Goal: Information Seeking & Learning: Learn about a topic

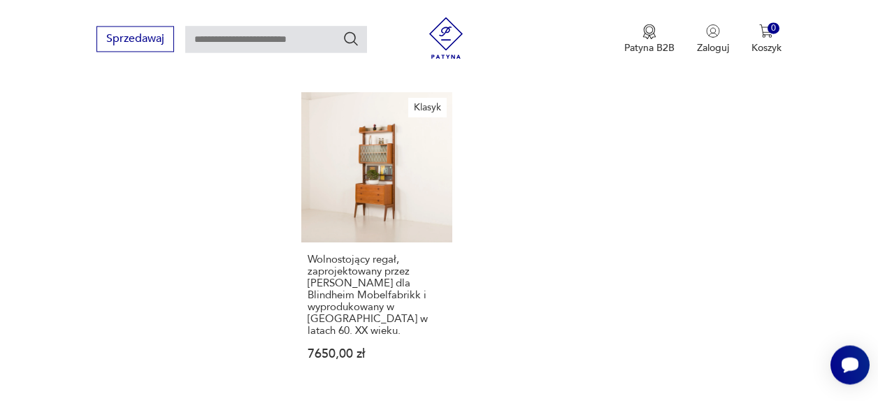
scroll to position [2087, 0]
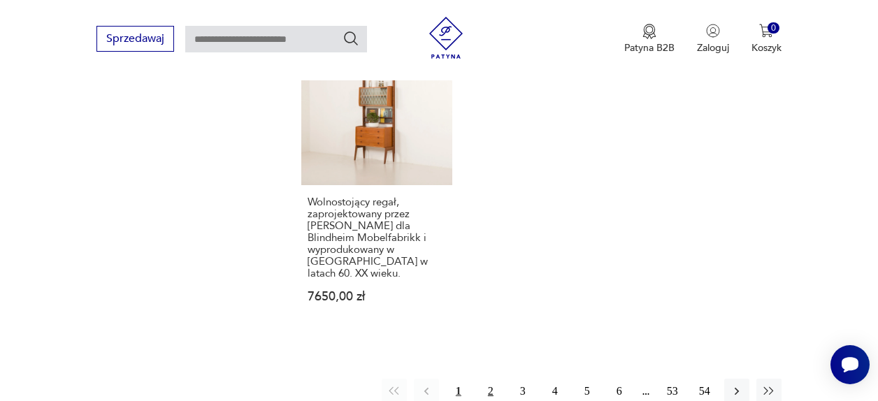
click at [491, 379] on button "2" at bounding box center [490, 391] width 25 height 25
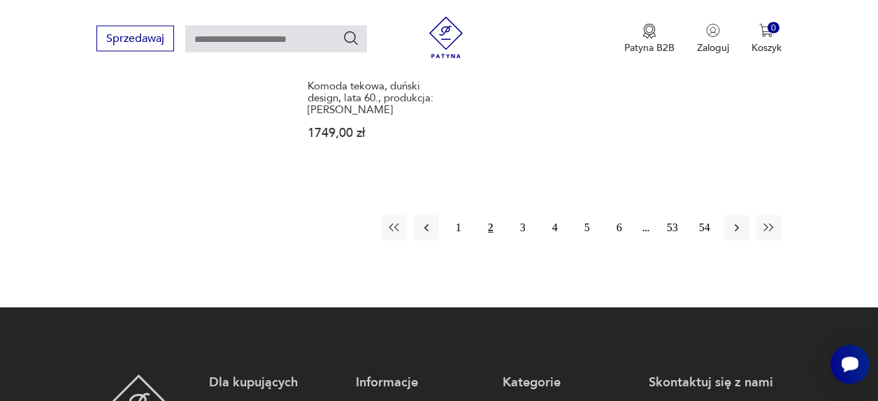
scroll to position [2224, 0]
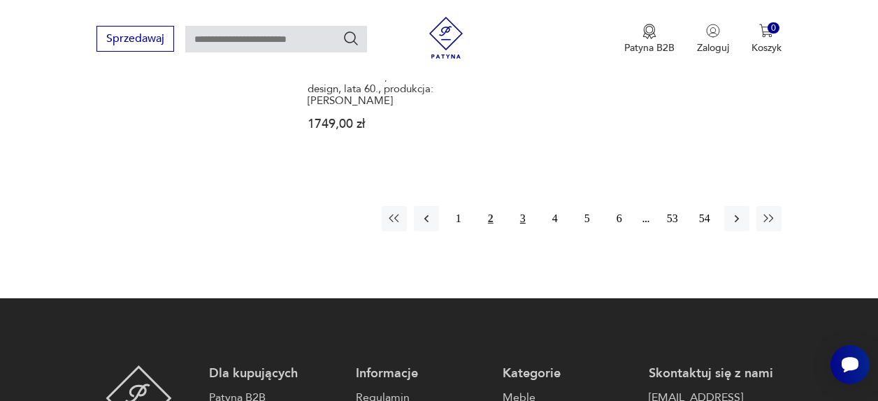
click at [522, 220] on button "3" at bounding box center [522, 218] width 25 height 25
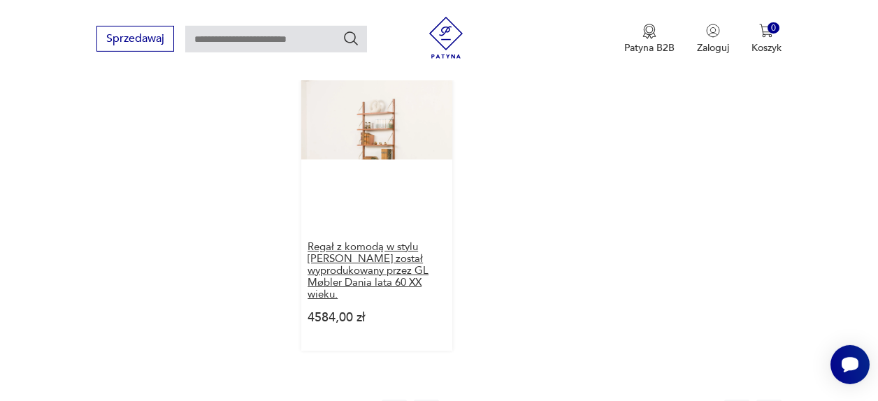
scroll to position [2082, 0]
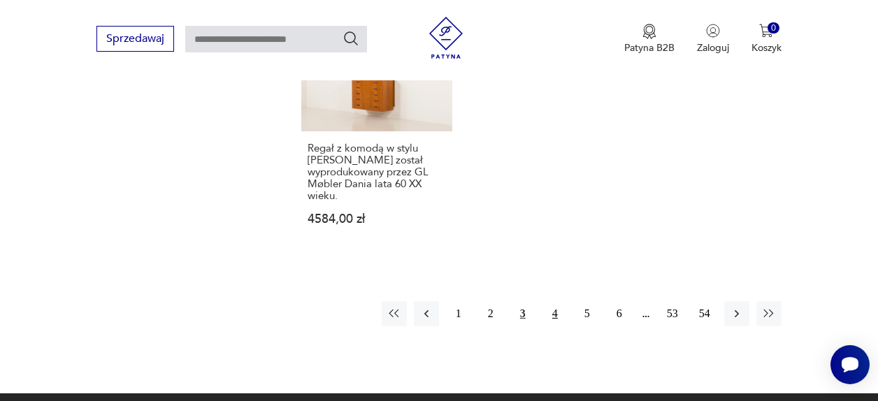
click at [553, 301] on button "4" at bounding box center [554, 313] width 25 height 25
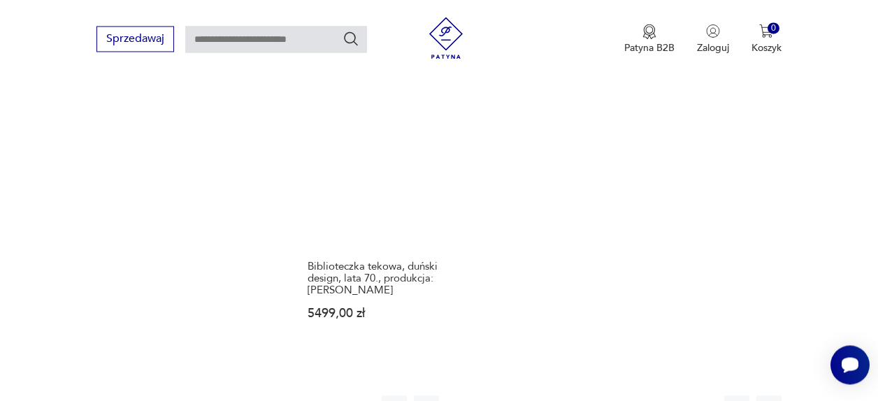
scroll to position [1939, 0]
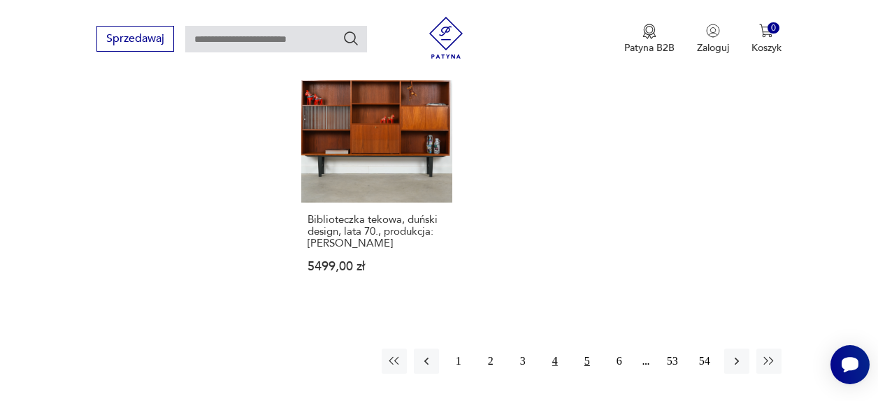
click at [583, 359] on button "5" at bounding box center [586, 361] width 25 height 25
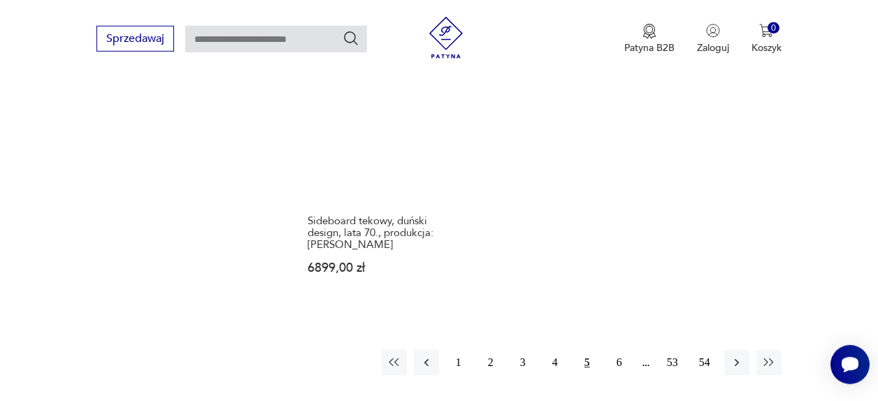
scroll to position [2153, 0]
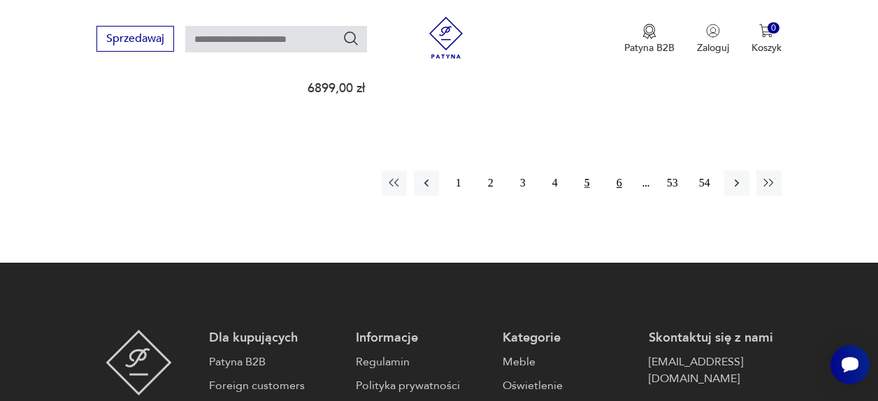
click at [618, 184] on button "6" at bounding box center [619, 182] width 25 height 25
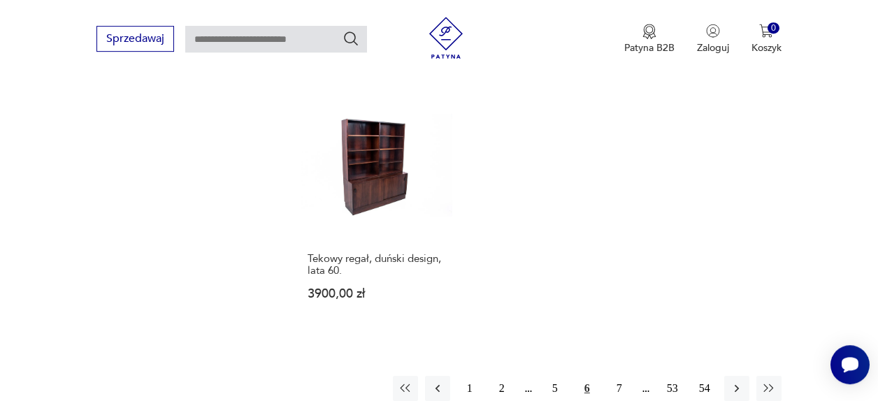
scroll to position [2082, 0]
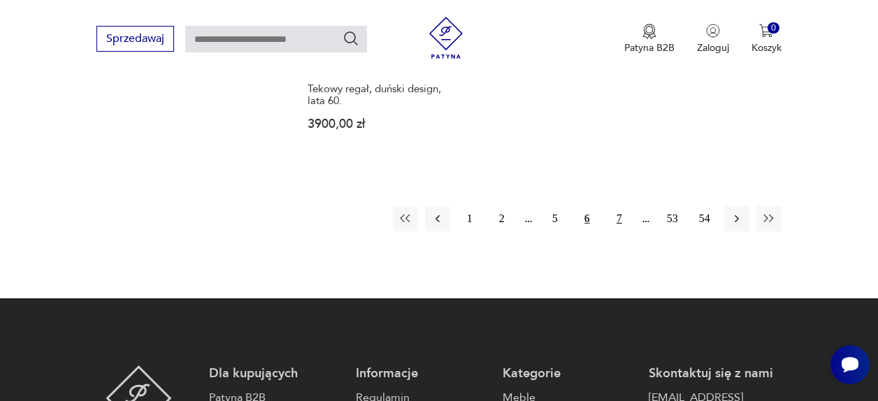
click at [621, 206] on button "7" at bounding box center [619, 218] width 25 height 25
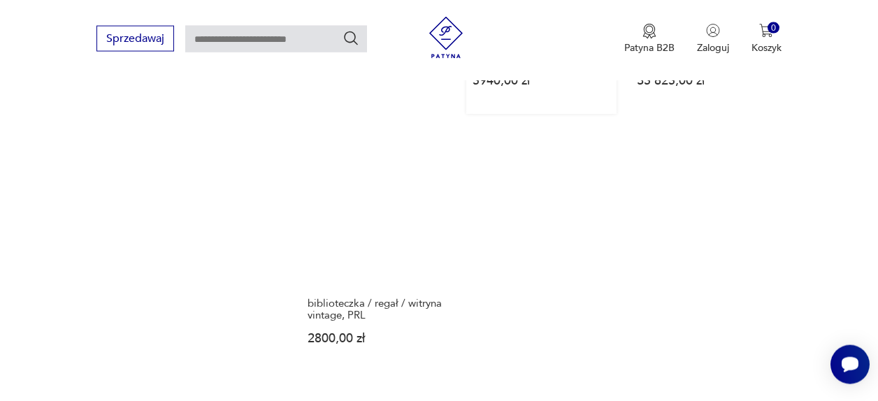
scroll to position [2010, 0]
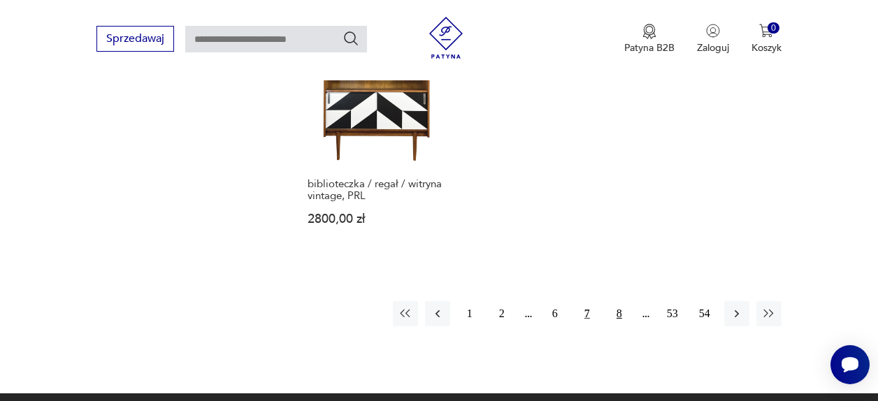
click at [621, 301] on button "8" at bounding box center [619, 313] width 25 height 25
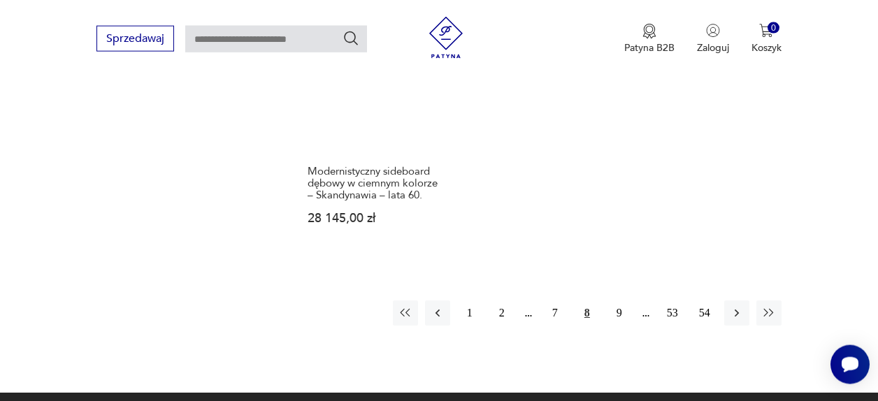
scroll to position [2082, 0]
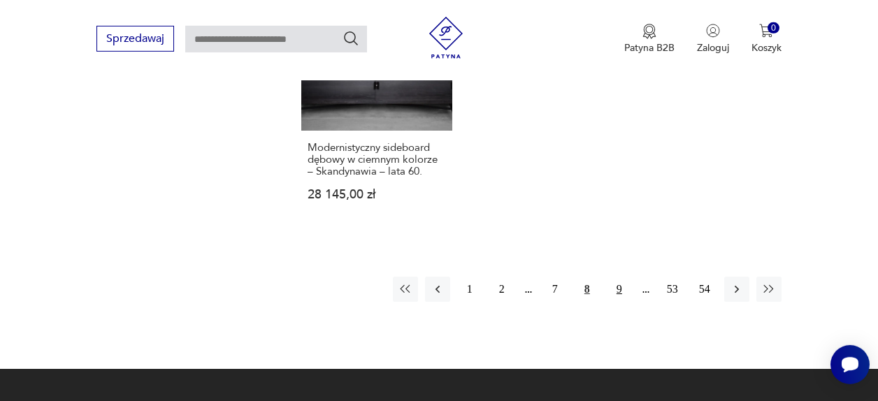
click at [616, 277] on button "9" at bounding box center [619, 289] width 25 height 25
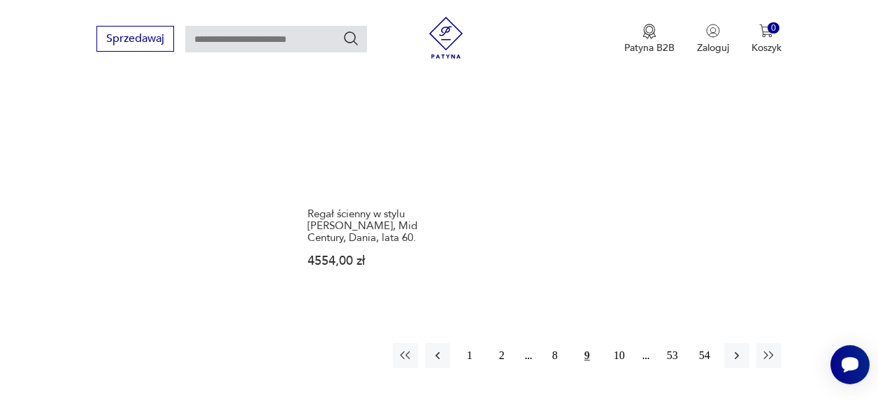
scroll to position [2242, 0]
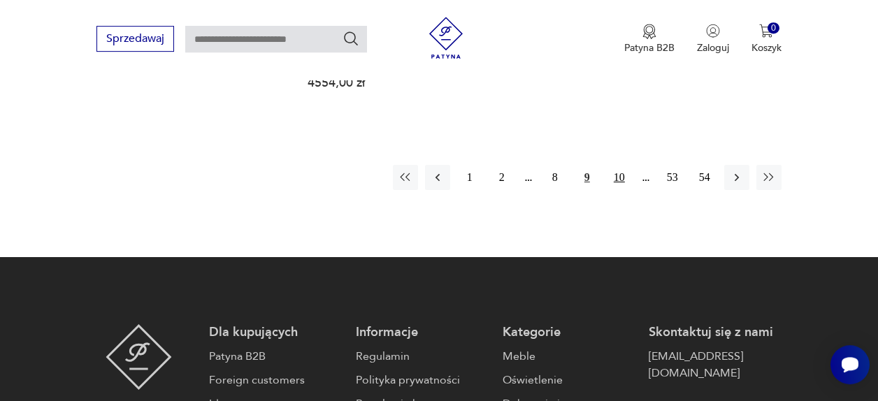
click at [616, 165] on button "10" at bounding box center [619, 177] width 25 height 25
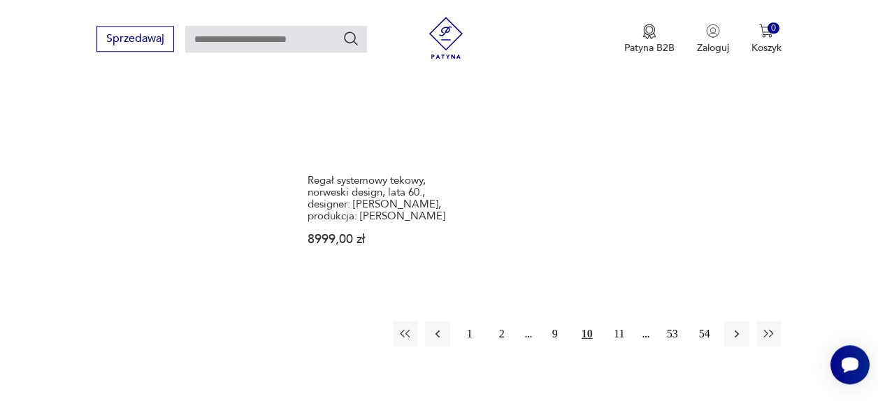
scroll to position [2082, 0]
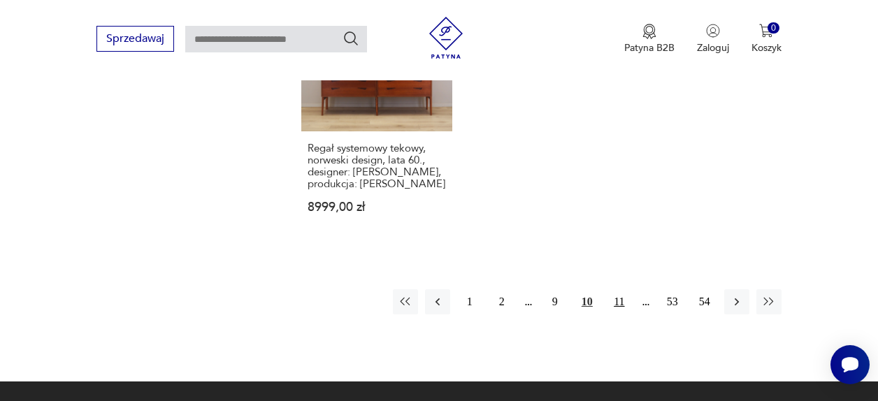
click at [620, 289] on button "11" at bounding box center [619, 301] width 25 height 25
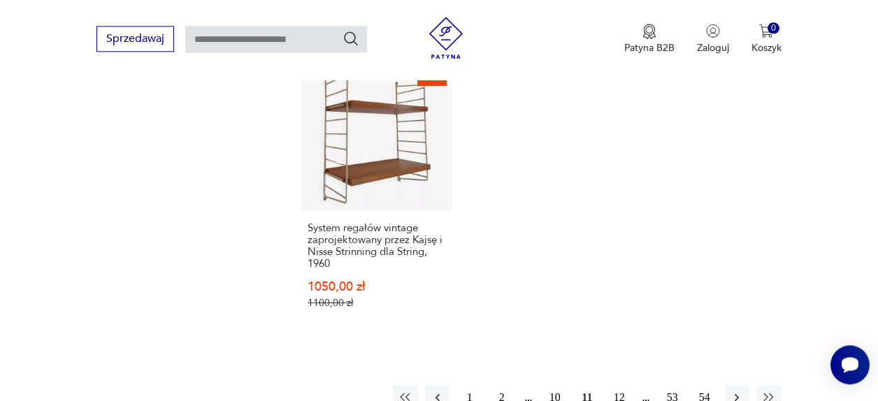
scroll to position [2010, 0]
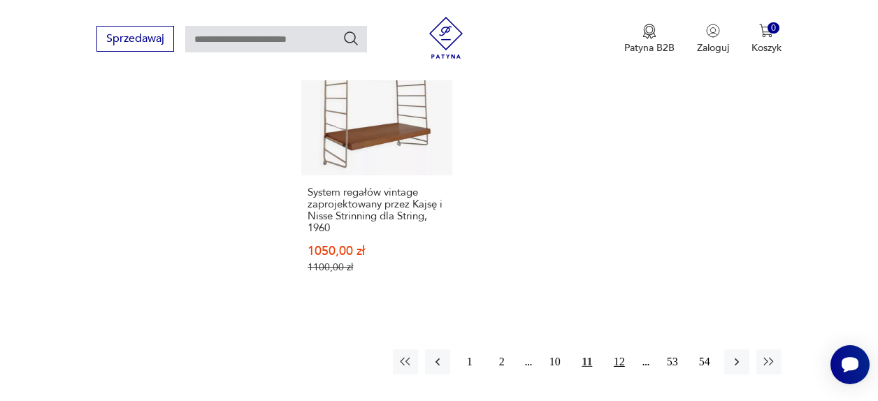
click at [621, 349] on button "12" at bounding box center [619, 361] width 25 height 25
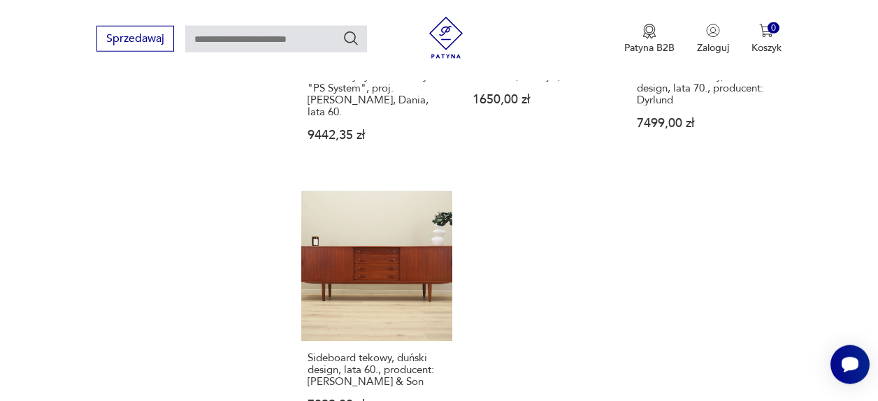
scroll to position [2010, 0]
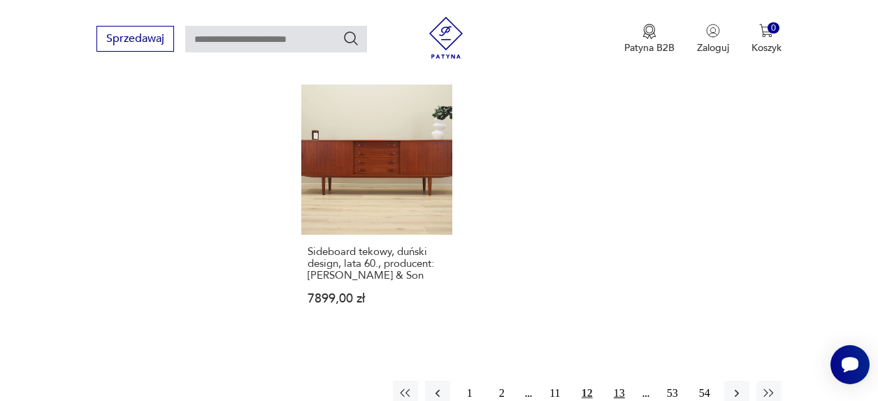
click at [616, 381] on button "13" at bounding box center [619, 393] width 25 height 25
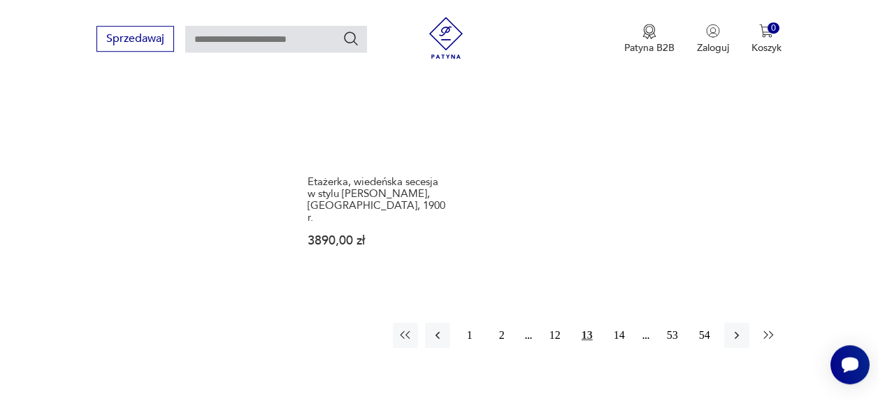
scroll to position [2082, 0]
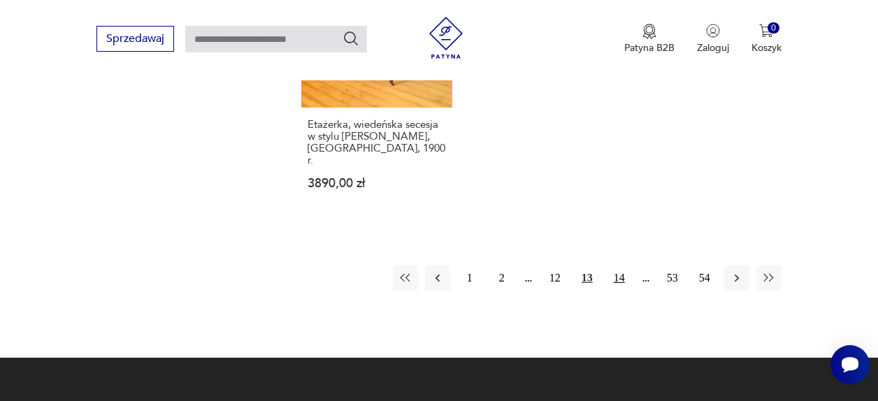
click at [617, 266] on button "14" at bounding box center [619, 278] width 25 height 25
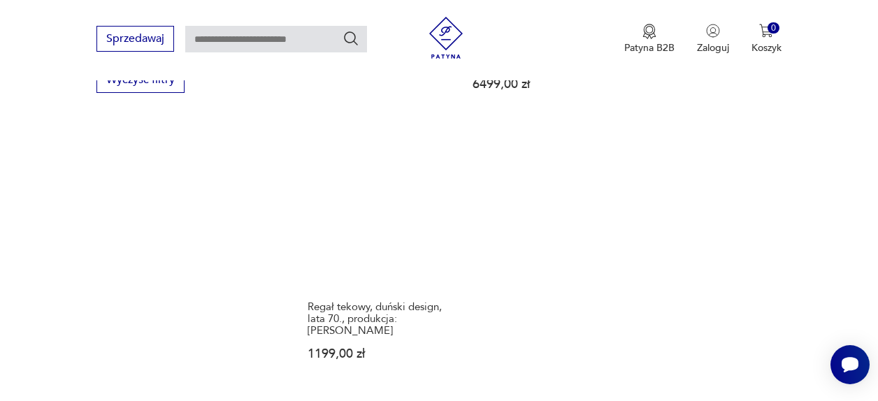
scroll to position [2153, 0]
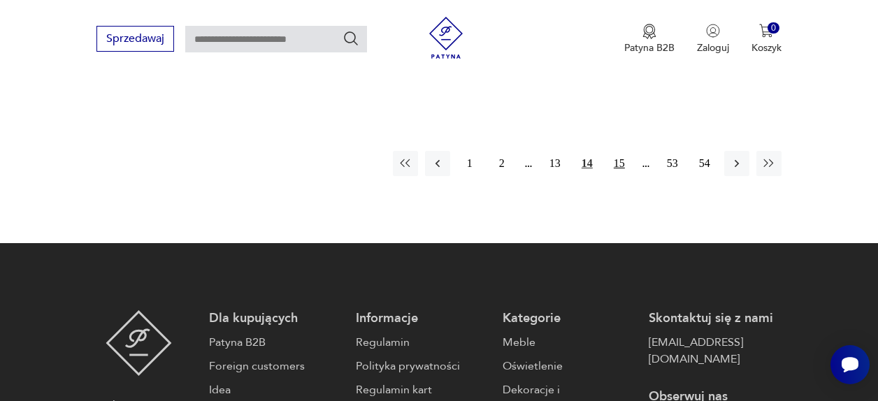
click at [620, 151] on button "15" at bounding box center [619, 163] width 25 height 25
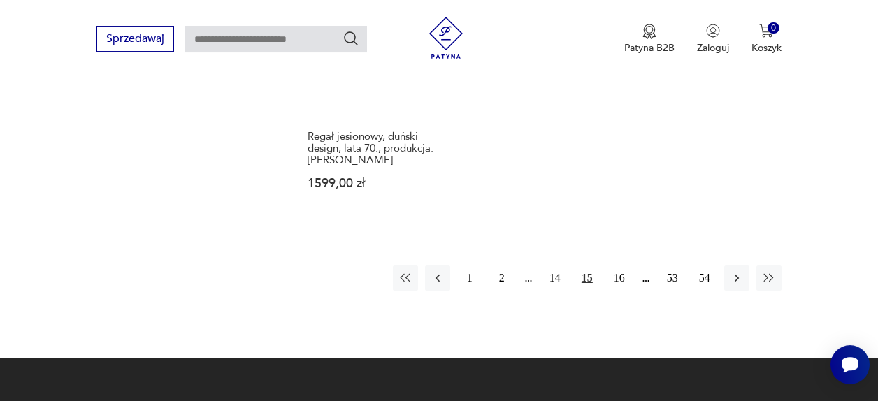
scroll to position [2082, 0]
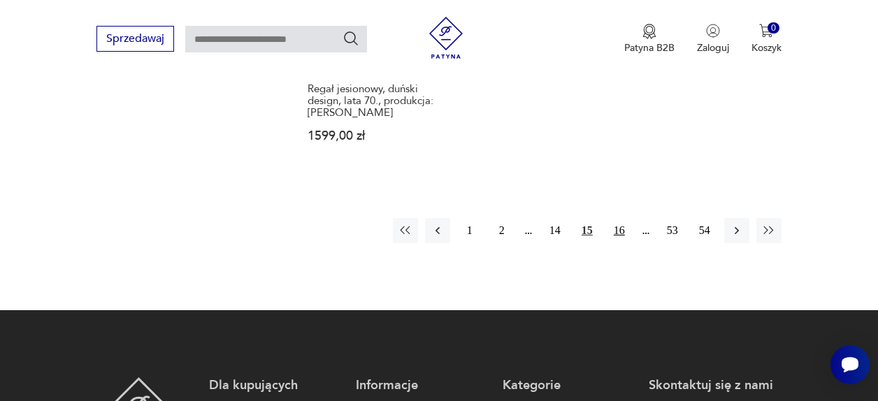
click at [616, 228] on button "16" at bounding box center [619, 230] width 25 height 25
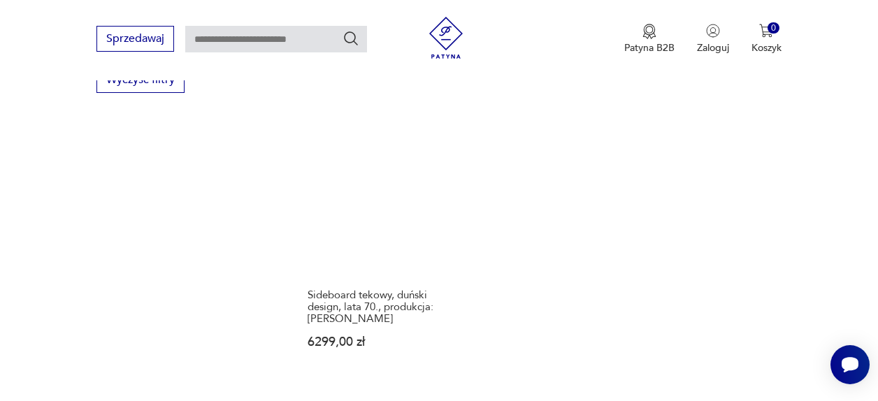
scroll to position [2153, 0]
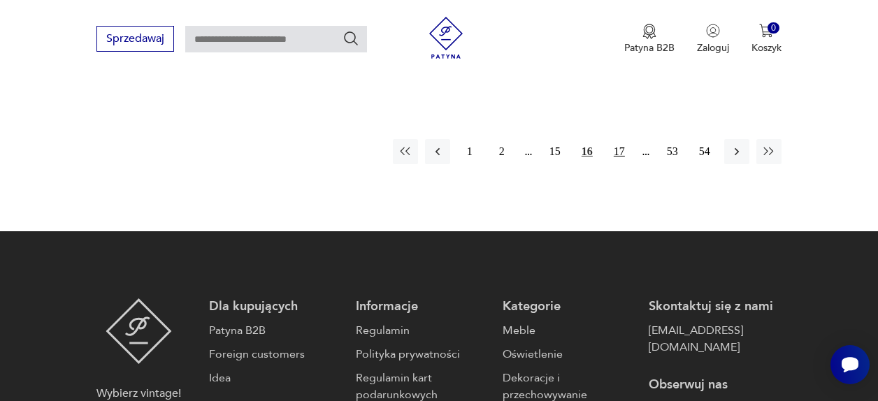
click at [622, 143] on button "17" at bounding box center [619, 151] width 25 height 25
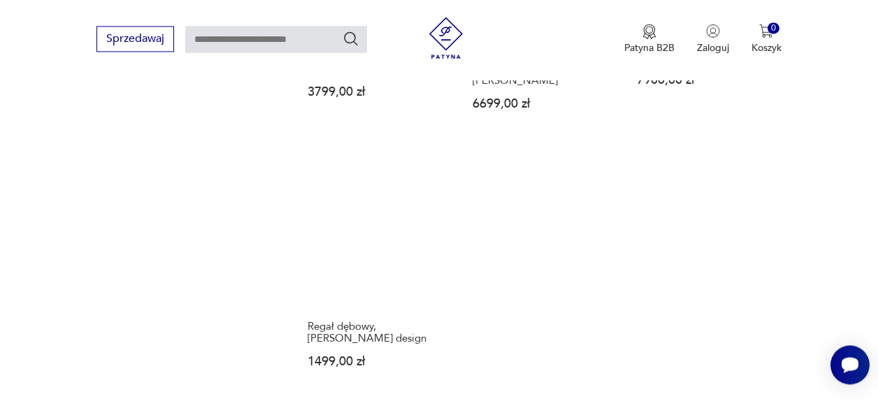
scroll to position [1939, 0]
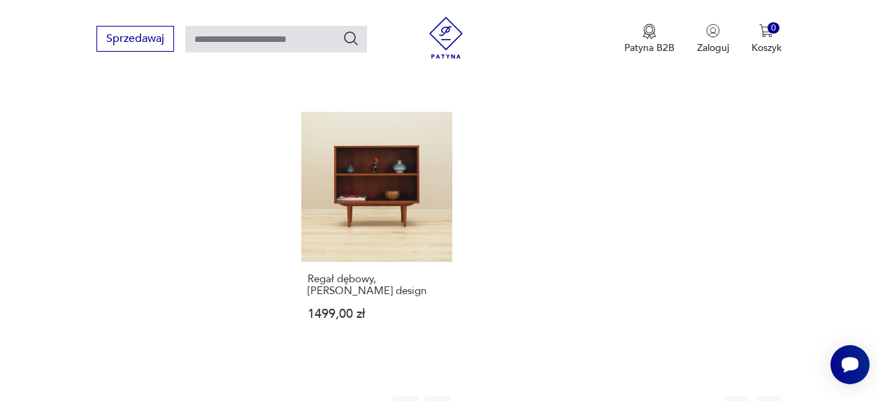
click at [620, 396] on button "18" at bounding box center [619, 408] width 25 height 25
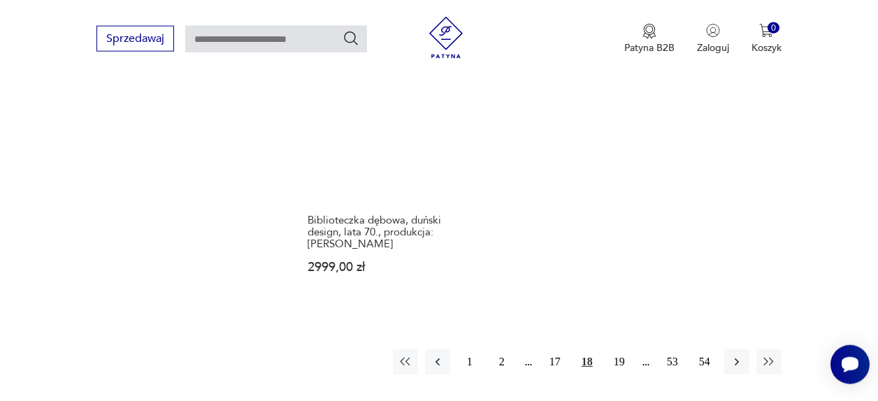
scroll to position [2010, 0]
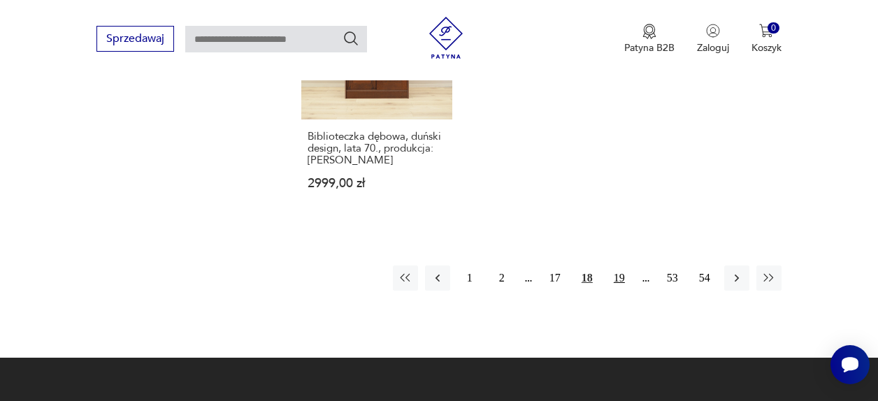
click at [619, 280] on button "19" at bounding box center [619, 278] width 25 height 25
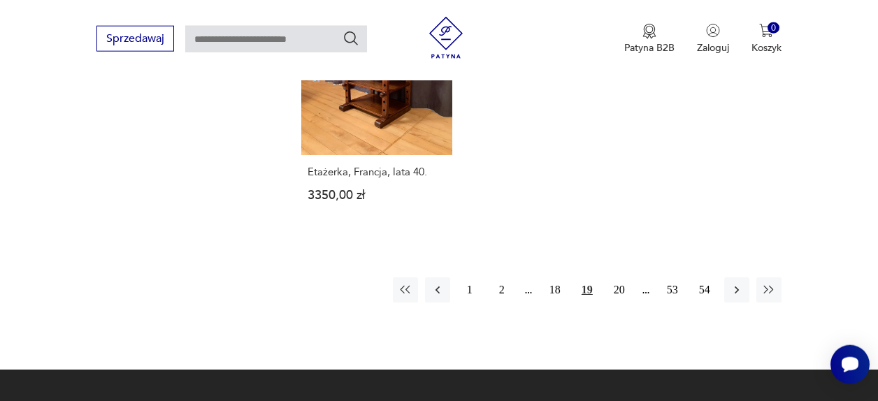
scroll to position [2010, 0]
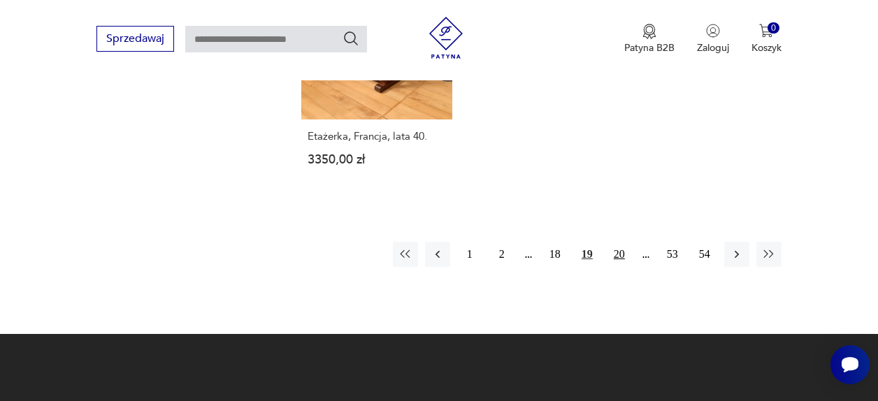
click at [625, 259] on button "20" at bounding box center [619, 254] width 25 height 25
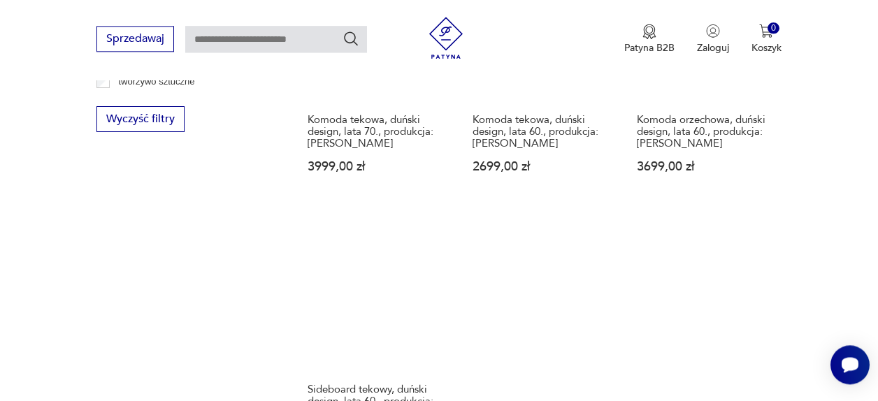
scroll to position [1939, 0]
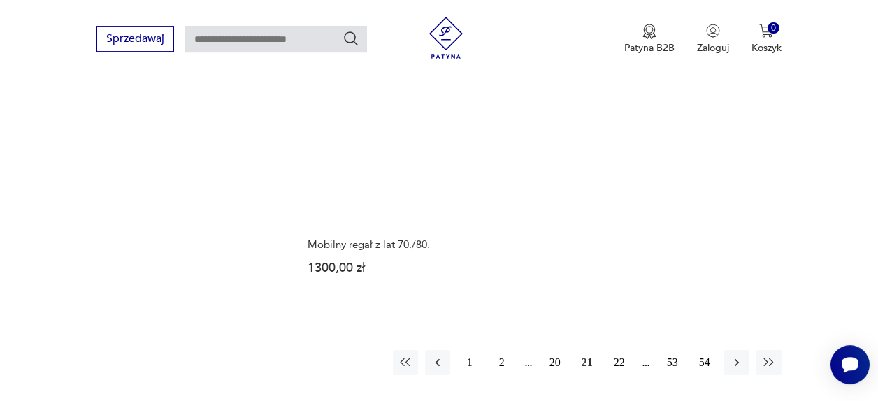
scroll to position [2082, 0]
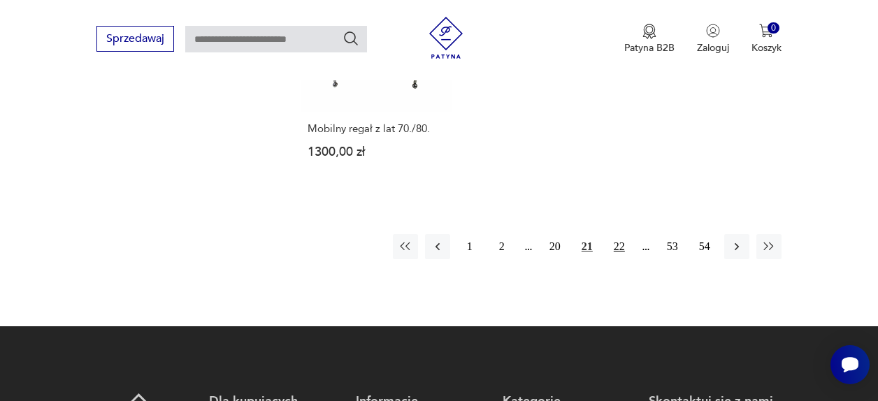
click at [616, 234] on button "22" at bounding box center [619, 246] width 25 height 25
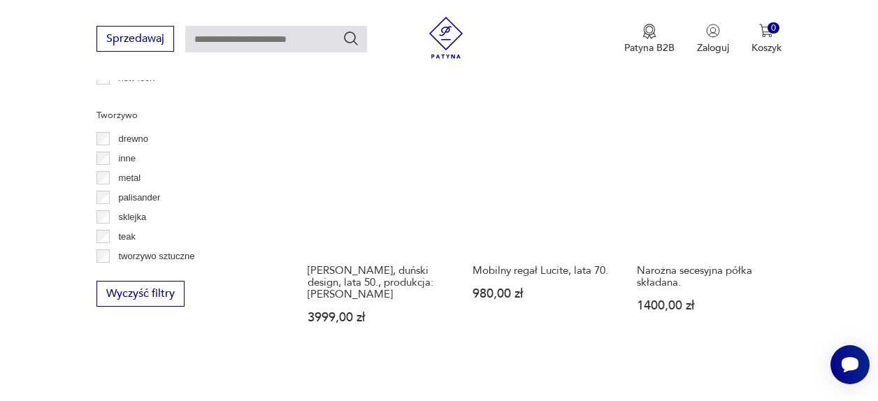
scroll to position [1939, 0]
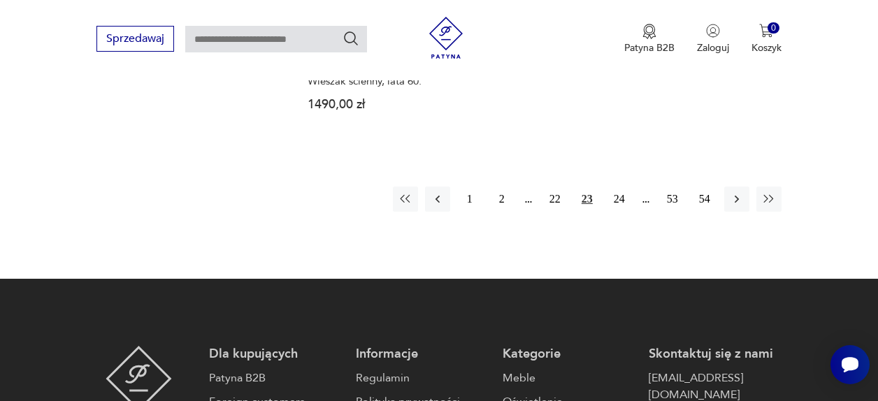
scroll to position [2082, 0]
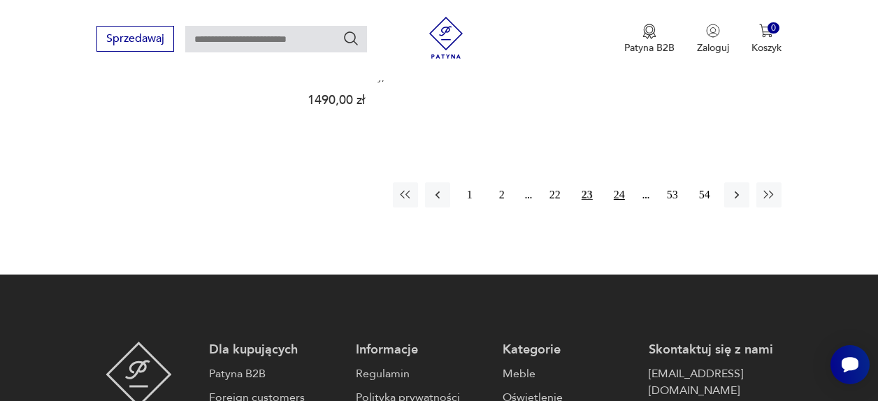
click at [618, 186] on button "24" at bounding box center [619, 194] width 25 height 25
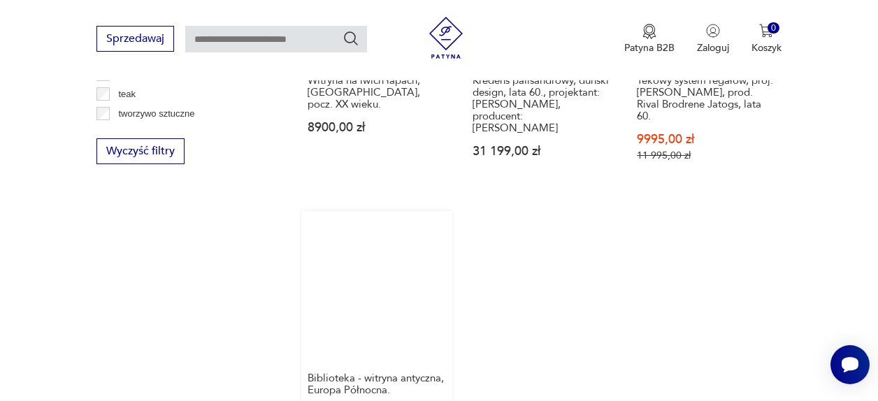
scroll to position [2010, 0]
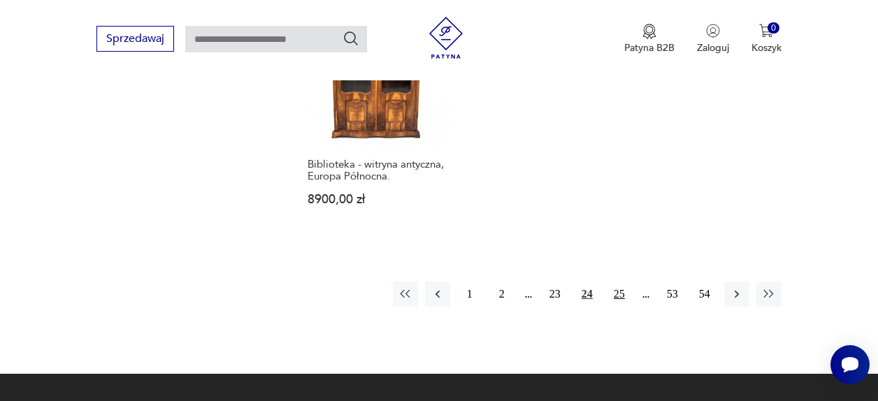
click at [615, 297] on button "25" at bounding box center [619, 294] width 25 height 25
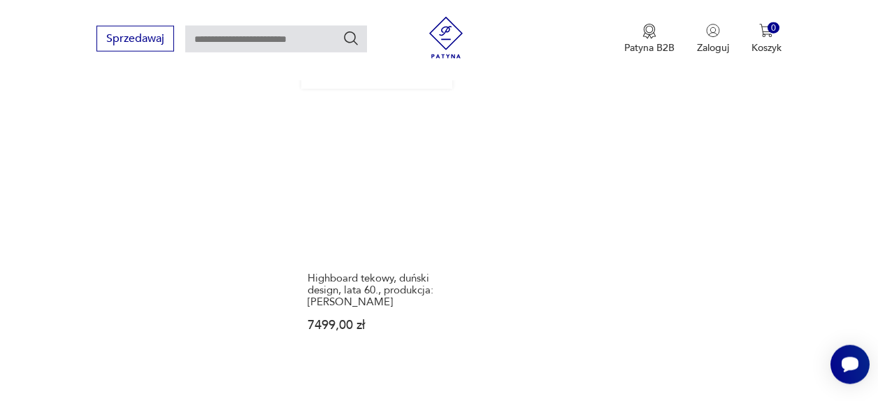
scroll to position [2010, 0]
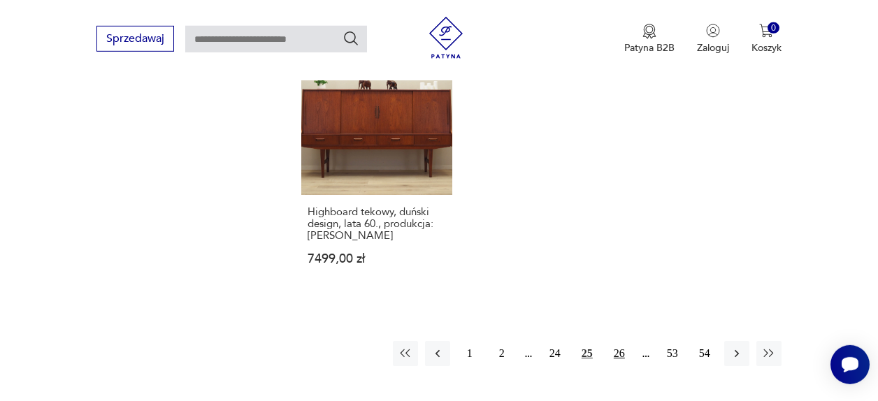
click at [625, 341] on button "26" at bounding box center [619, 353] width 25 height 25
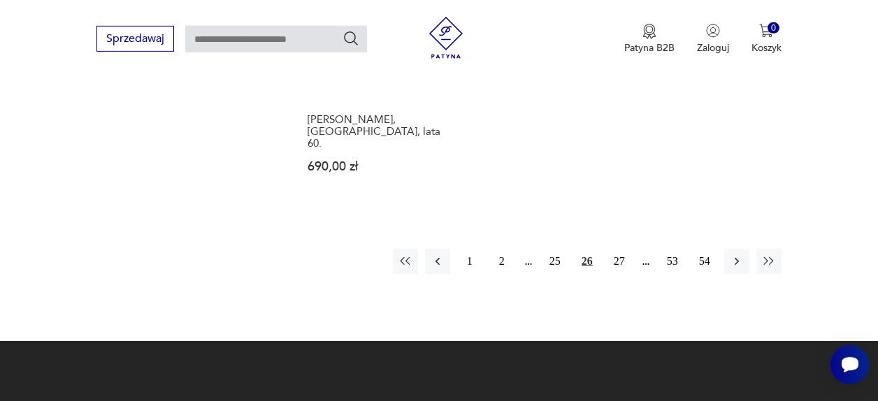
scroll to position [2153, 0]
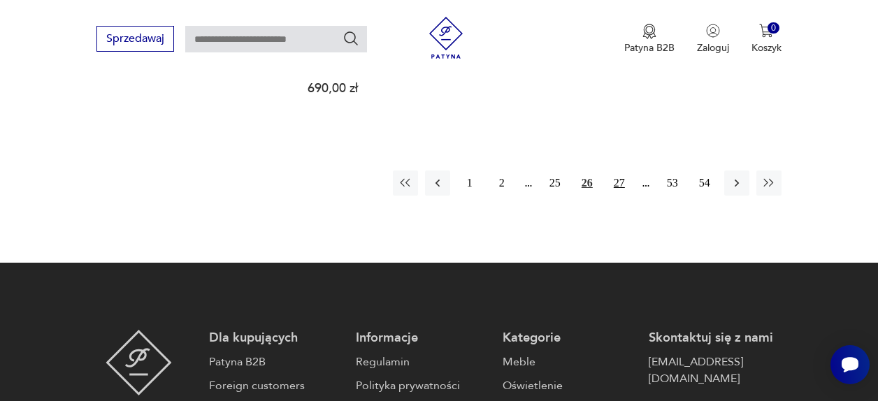
click at [623, 170] on button "27" at bounding box center [619, 182] width 25 height 25
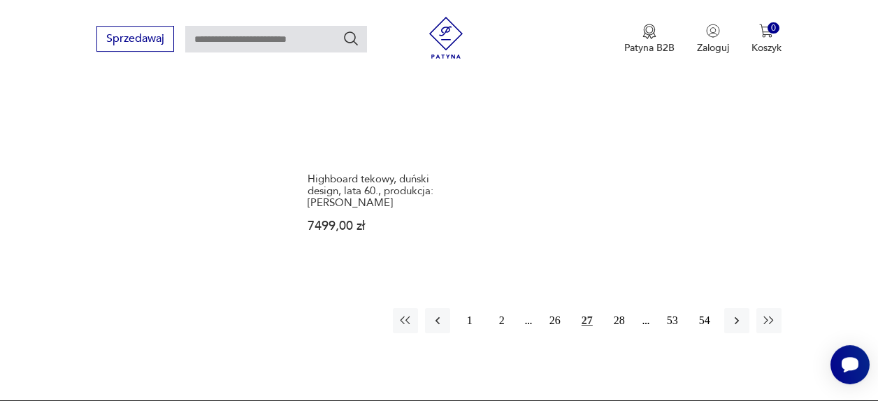
scroll to position [2082, 0]
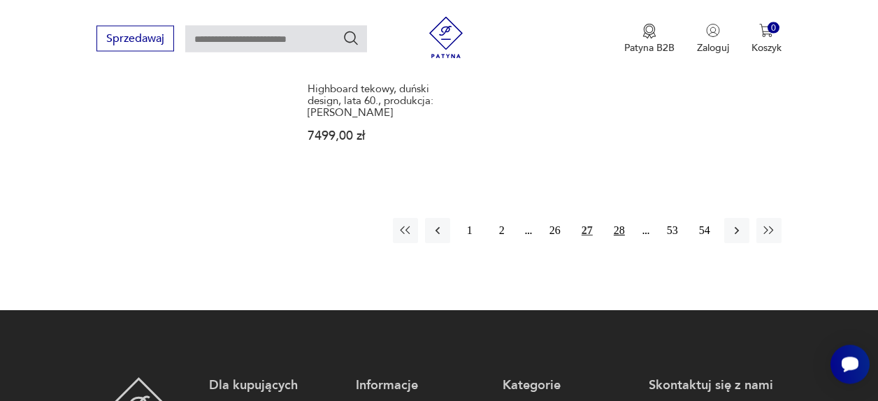
click at [614, 219] on button "28" at bounding box center [619, 230] width 25 height 25
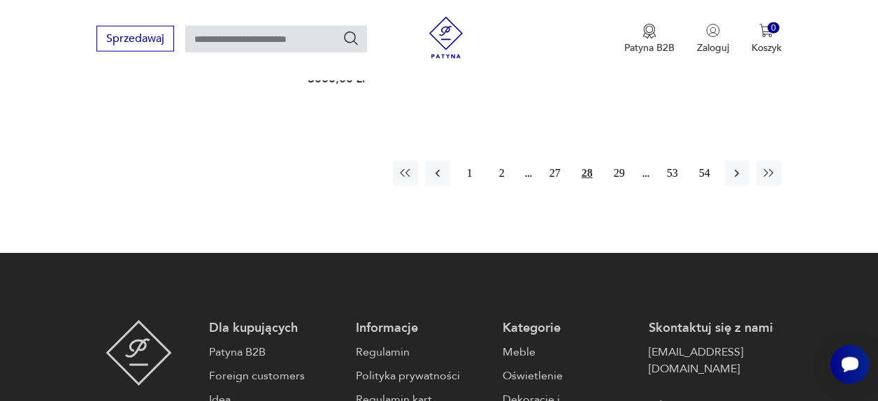
scroll to position [2082, 0]
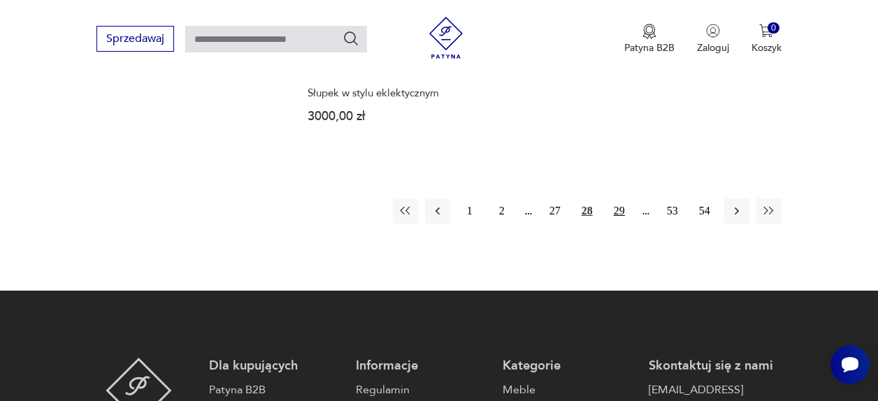
click at [618, 208] on button "29" at bounding box center [619, 210] width 25 height 25
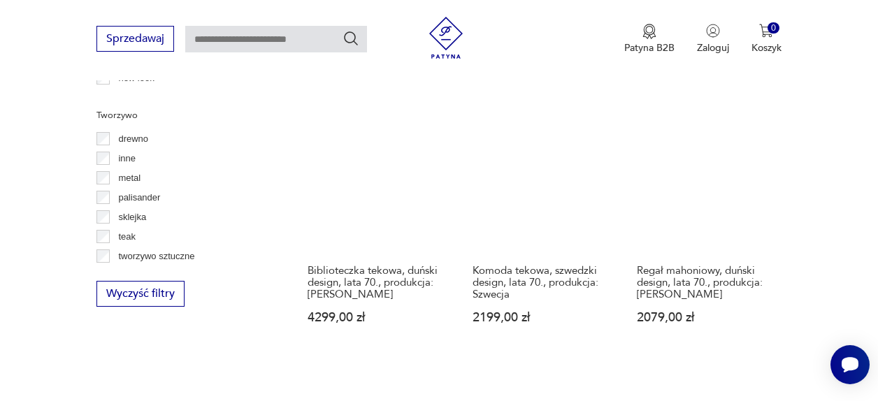
scroll to position [1939, 0]
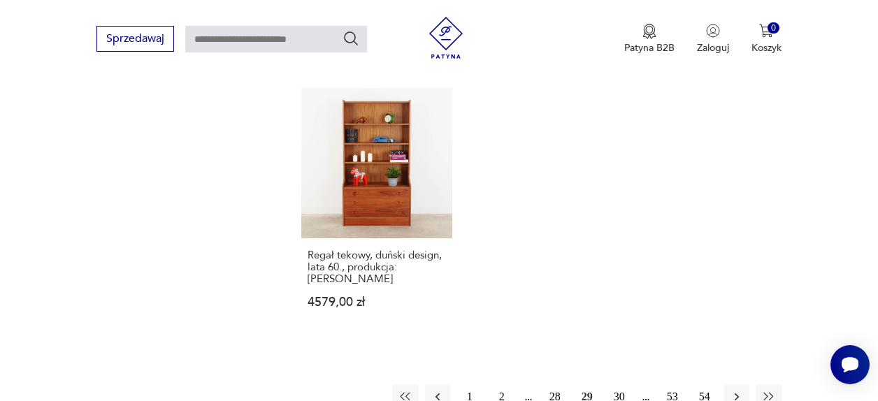
click at [617, 384] on button "30" at bounding box center [619, 396] width 25 height 25
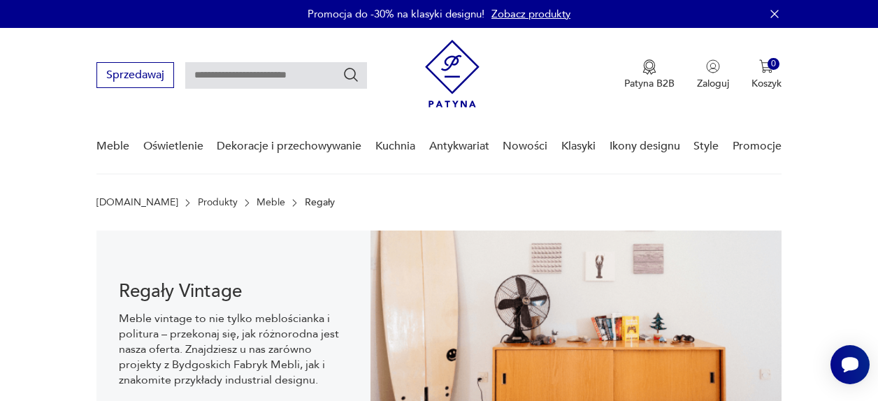
click at [256, 202] on link "Meble" at bounding box center [270, 202] width 29 height 11
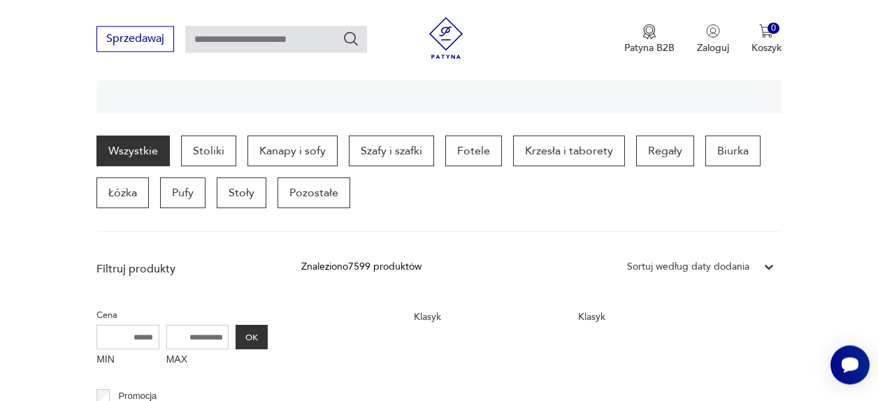
scroll to position [353, 0]
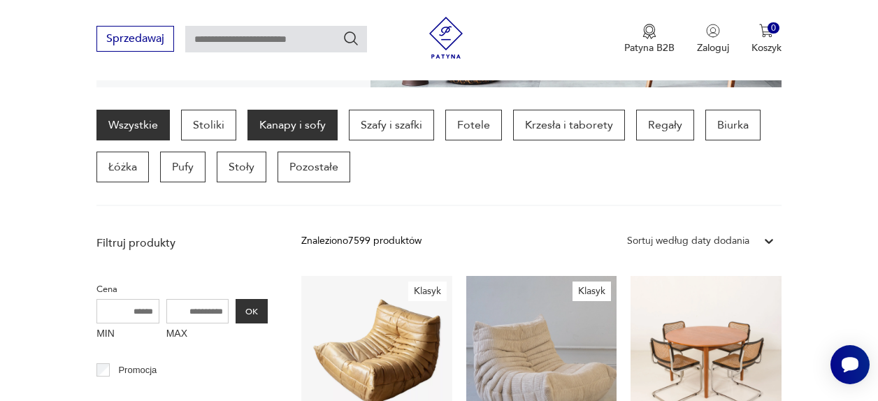
click at [289, 116] on p "Kanapy i sofy" at bounding box center [292, 125] width 90 height 31
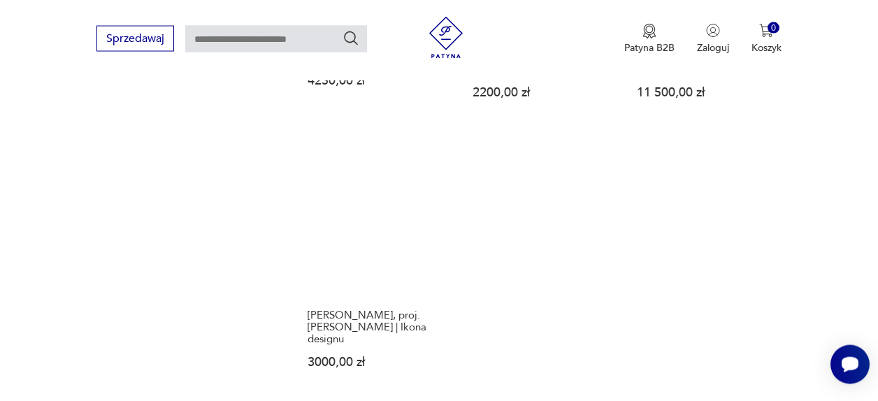
scroll to position [2010, 0]
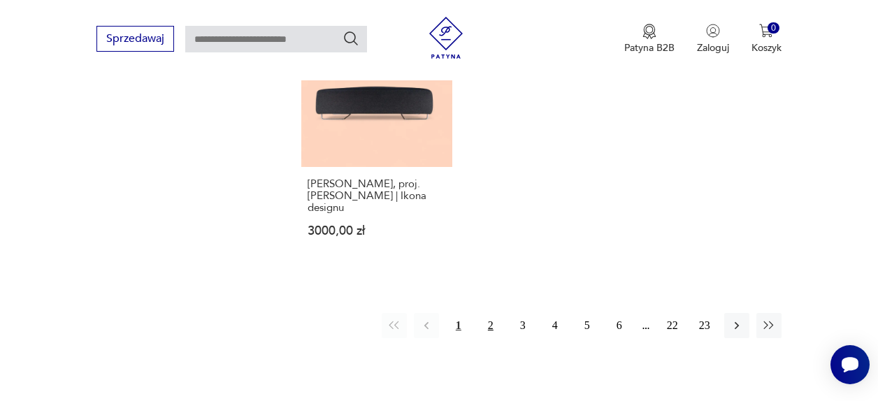
click at [489, 313] on button "2" at bounding box center [490, 325] width 25 height 25
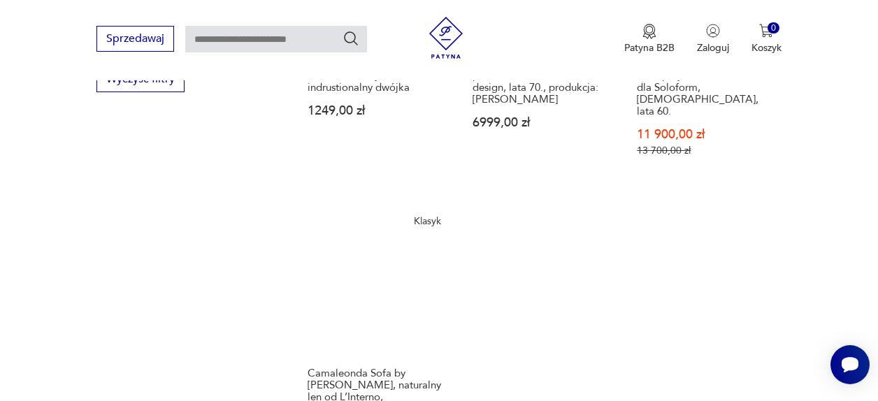
scroll to position [2003, 0]
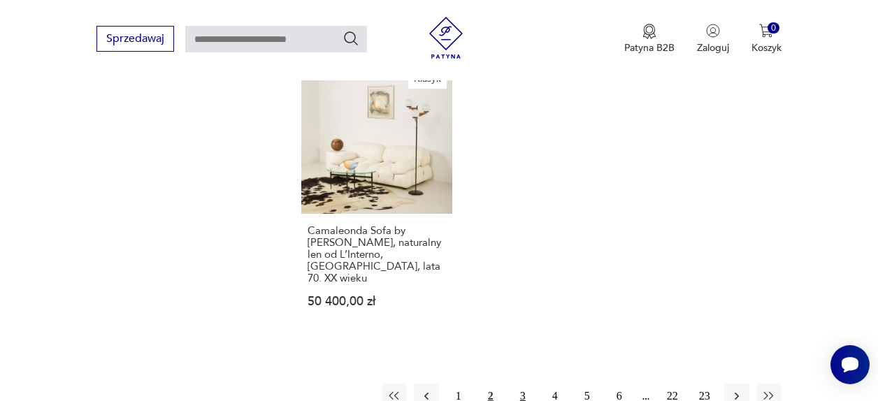
click at [525, 384] on button "3" at bounding box center [522, 396] width 25 height 25
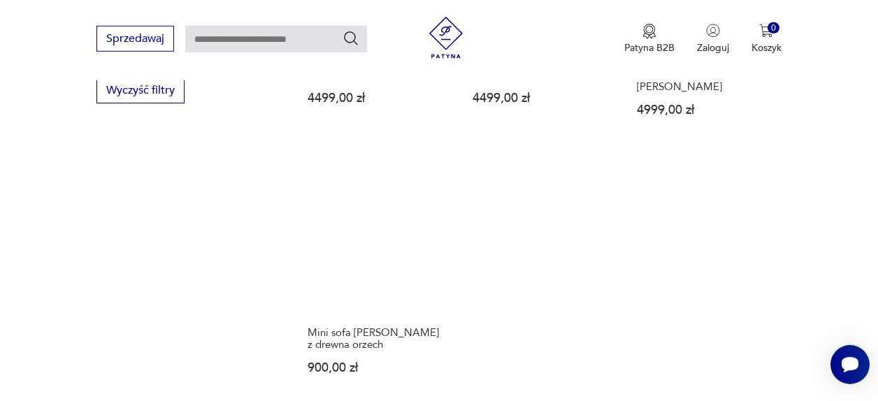
scroll to position [2010, 0]
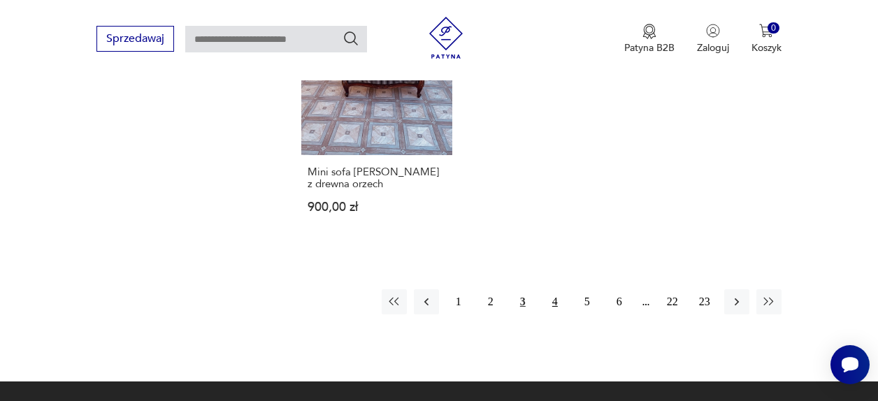
click at [552, 289] on button "4" at bounding box center [554, 301] width 25 height 25
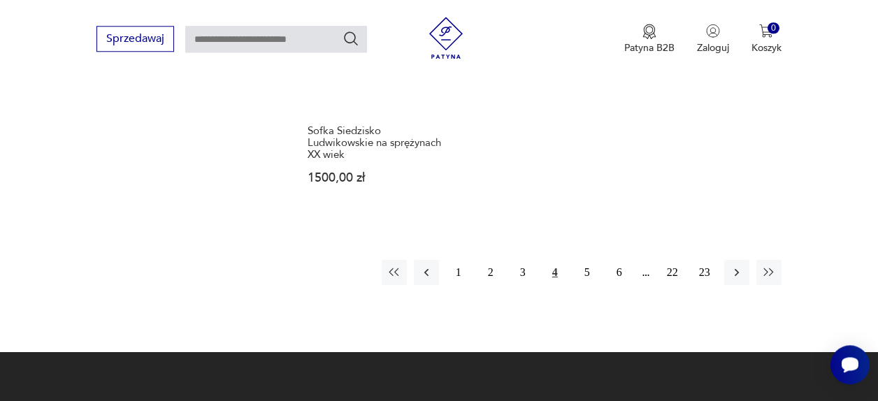
scroll to position [2153, 0]
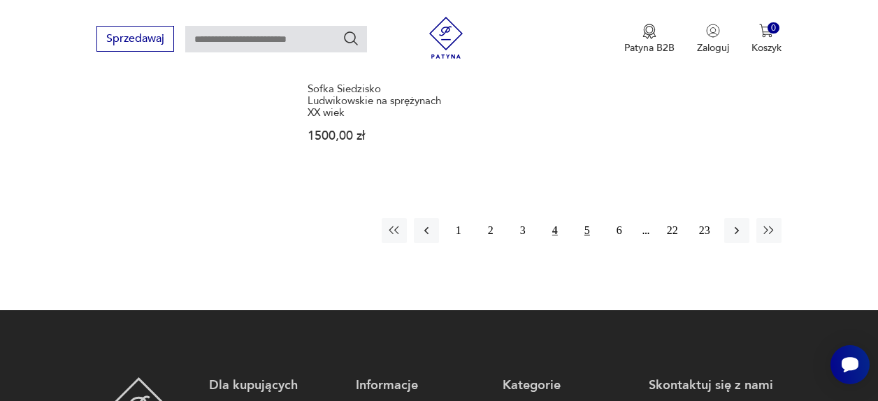
click at [586, 218] on button "5" at bounding box center [586, 230] width 25 height 25
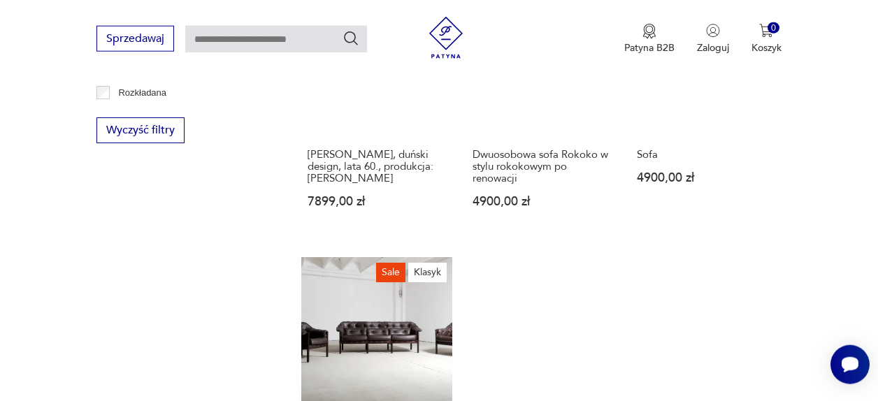
scroll to position [2024, 0]
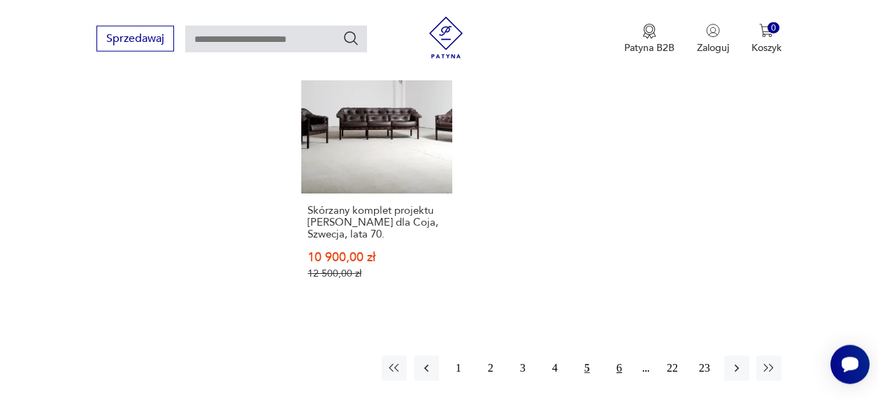
click at [614, 356] on button "6" at bounding box center [619, 368] width 25 height 25
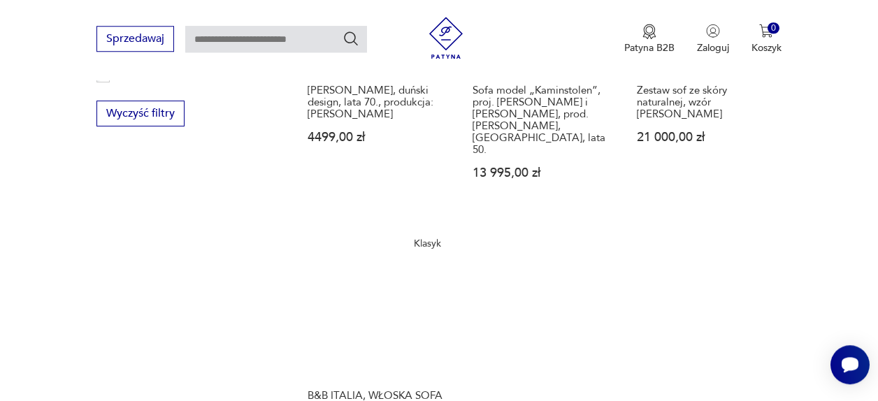
scroll to position [1939, 0]
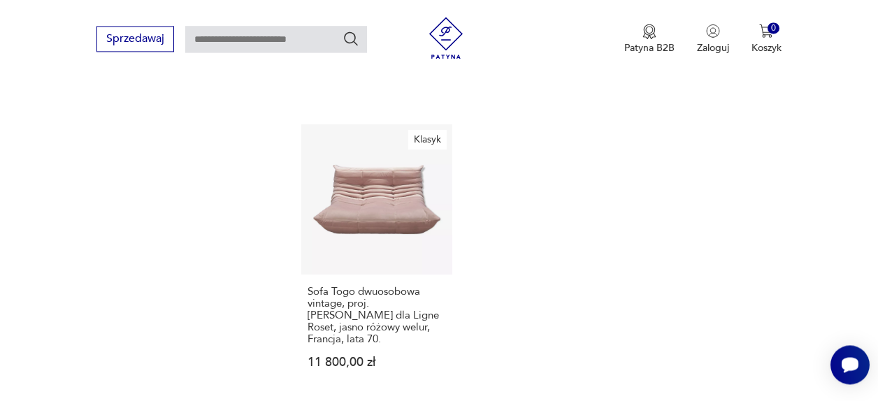
scroll to position [2082, 0]
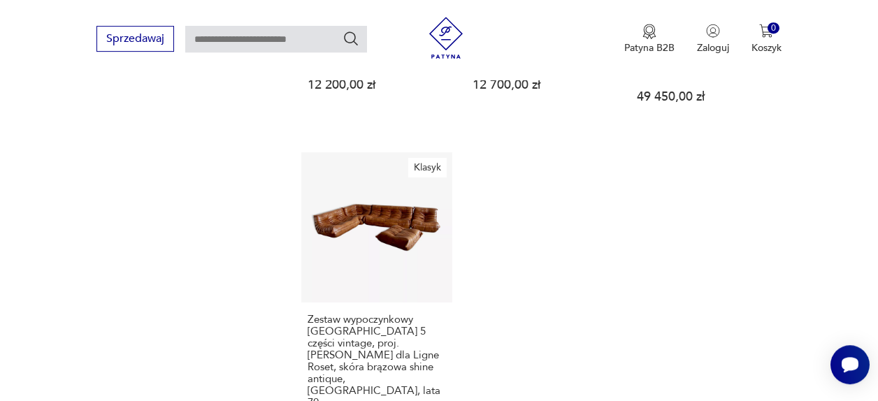
scroll to position [2153, 0]
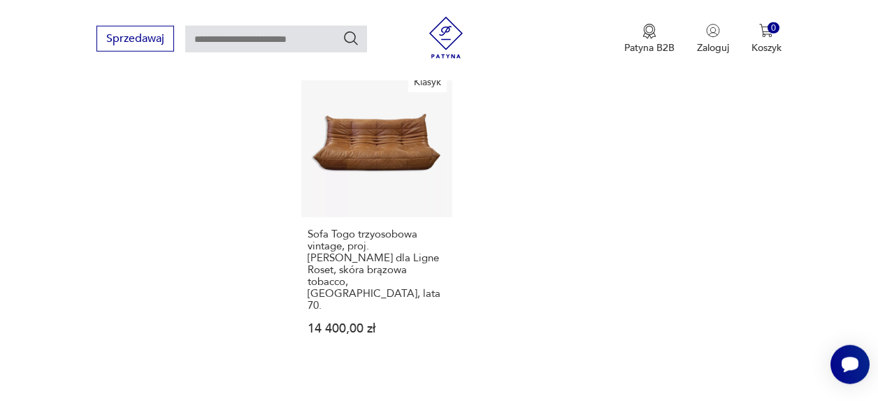
scroll to position [2189, 0]
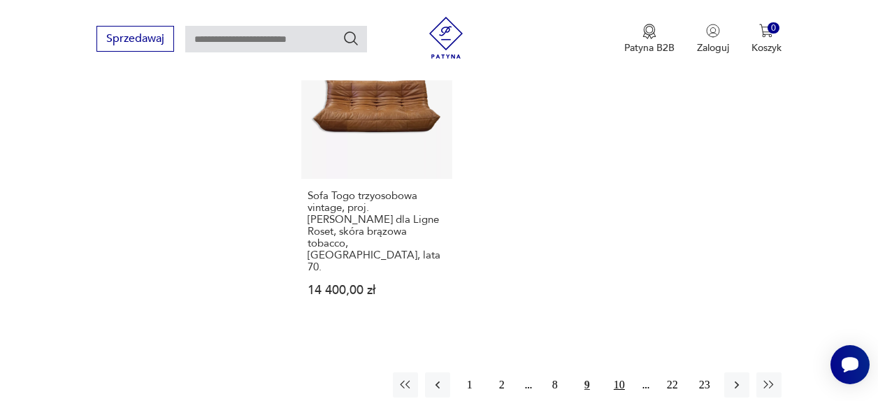
click at [623, 372] on button "10" at bounding box center [619, 384] width 25 height 25
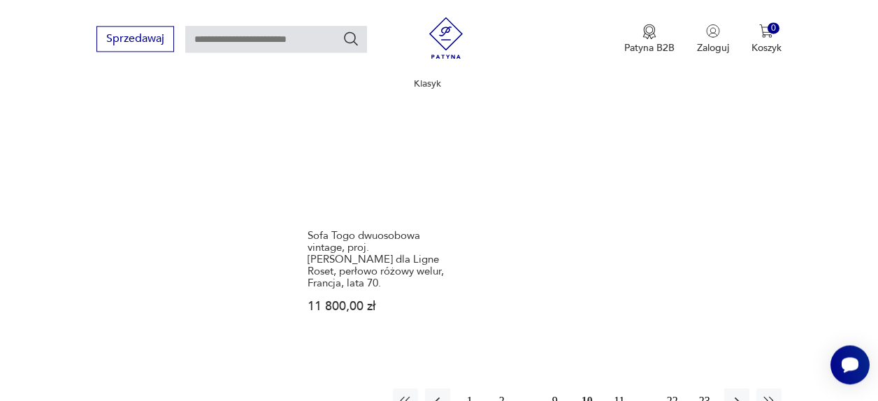
scroll to position [2186, 0]
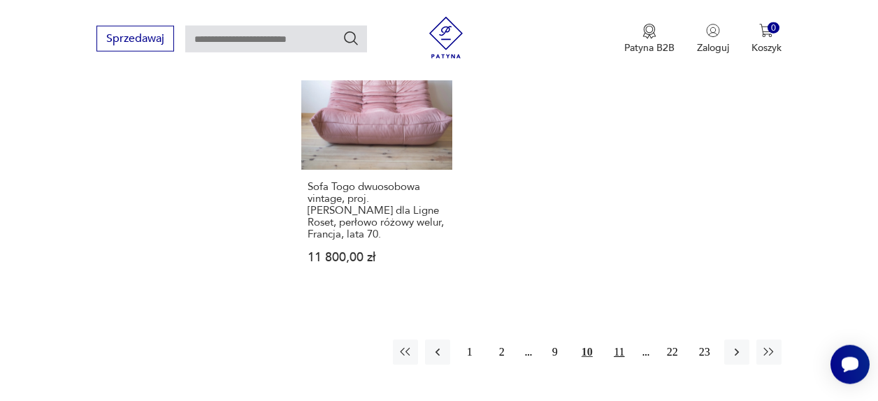
click at [613, 340] on button "11" at bounding box center [619, 352] width 25 height 25
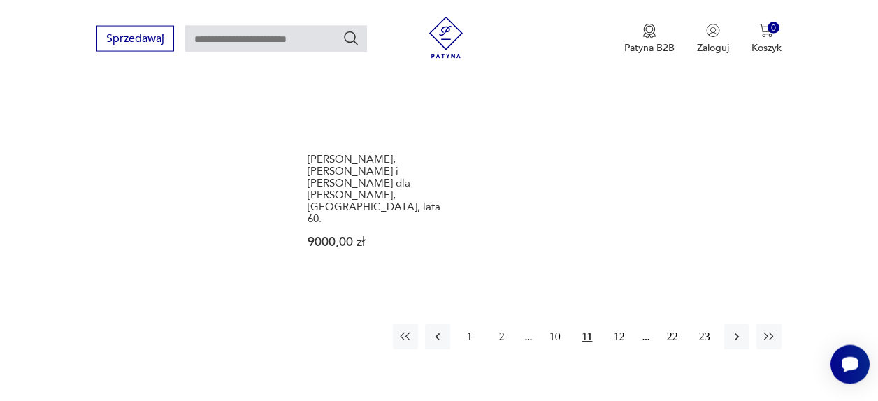
scroll to position [2207, 0]
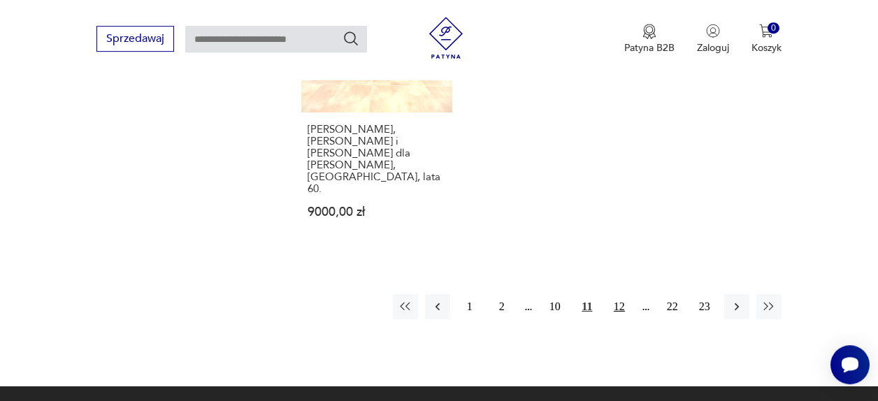
click at [623, 294] on button "12" at bounding box center [619, 306] width 25 height 25
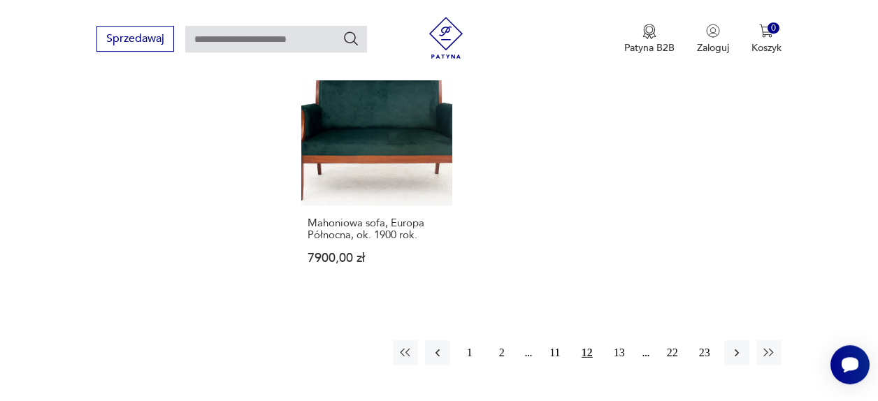
scroll to position [2011, 0]
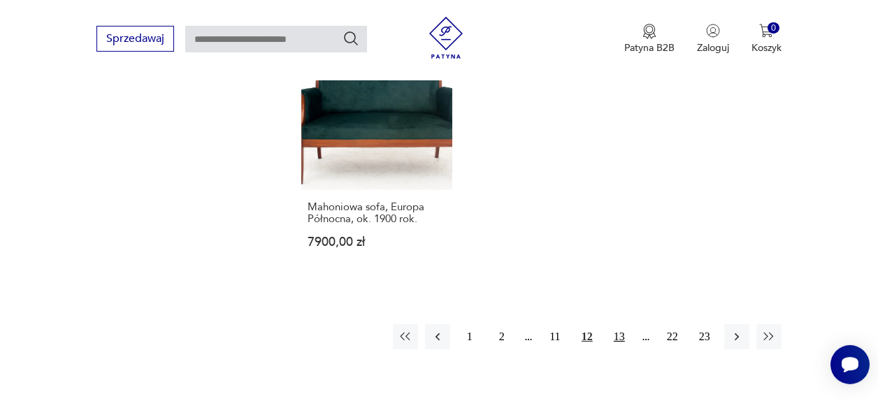
click at [618, 324] on button "13" at bounding box center [619, 336] width 25 height 25
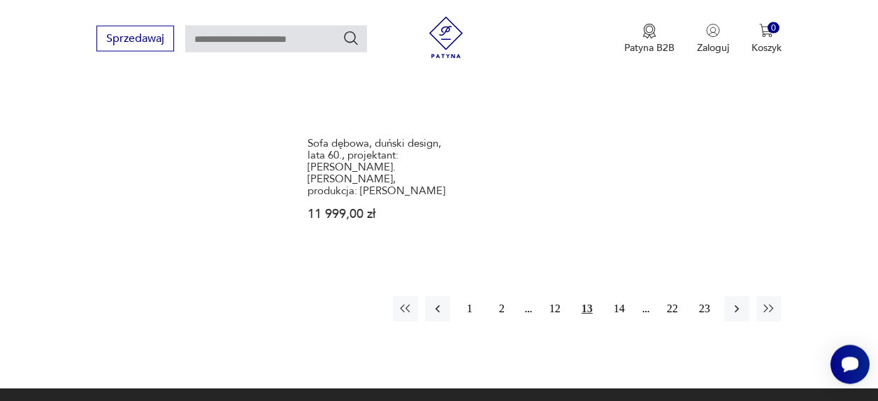
scroll to position [2082, 0]
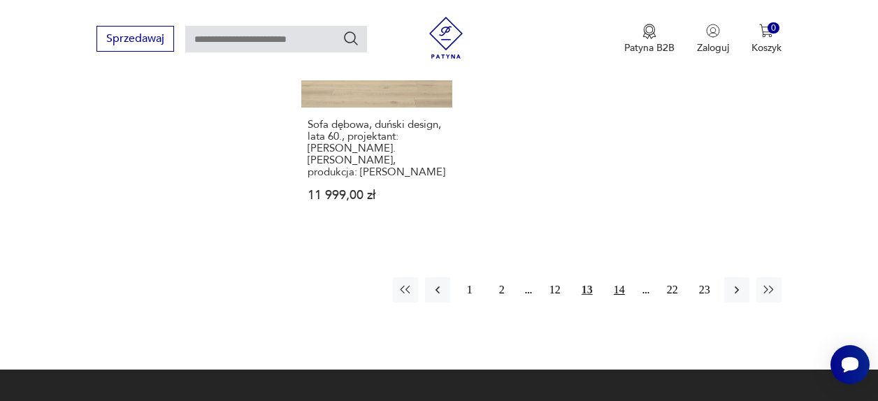
click at [624, 277] on button "14" at bounding box center [619, 289] width 25 height 25
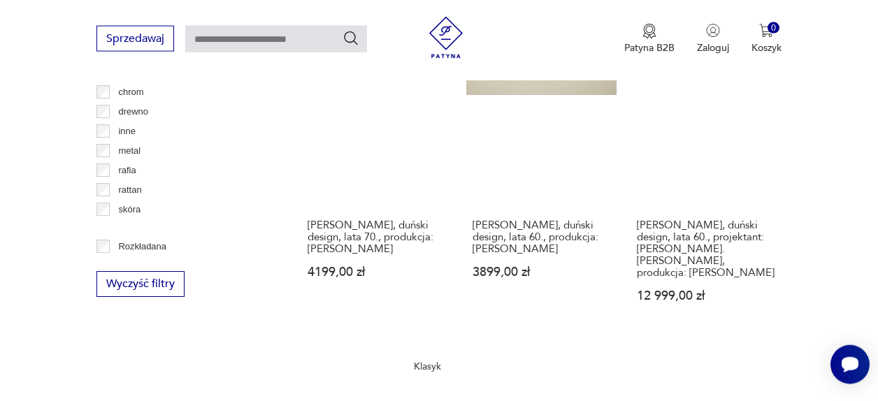
scroll to position [1941, 0]
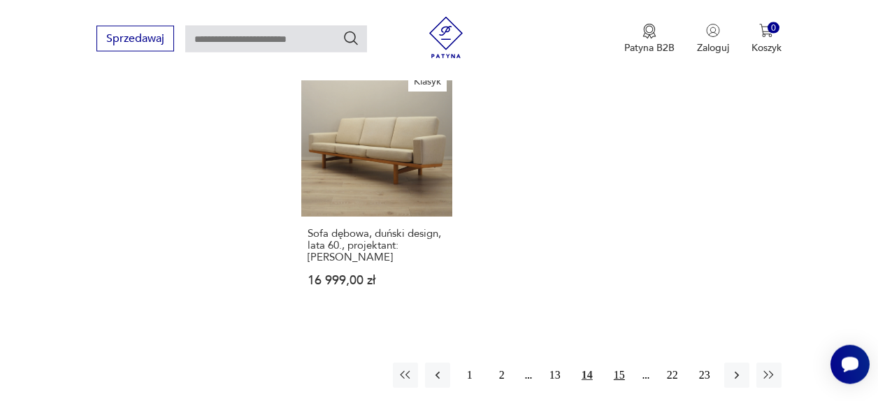
click at [617, 363] on button "15" at bounding box center [619, 375] width 25 height 25
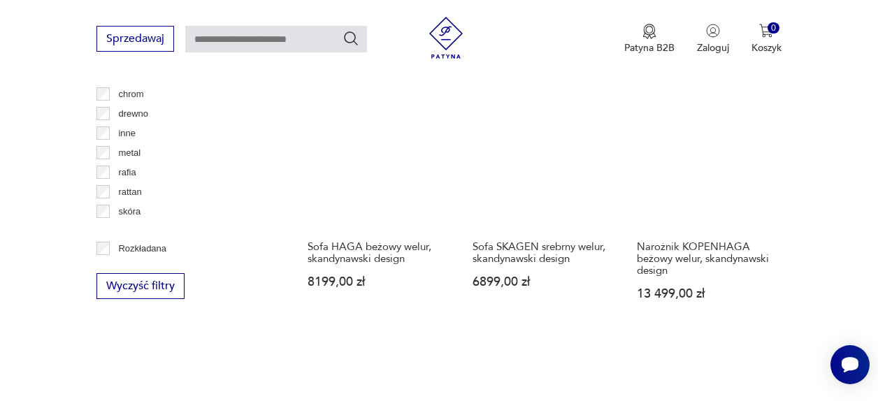
scroll to position [1939, 0]
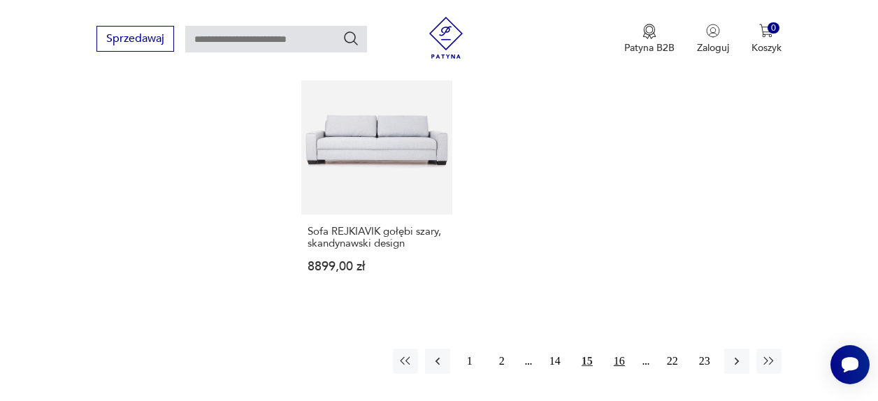
click at [611, 349] on button "16" at bounding box center [619, 361] width 25 height 25
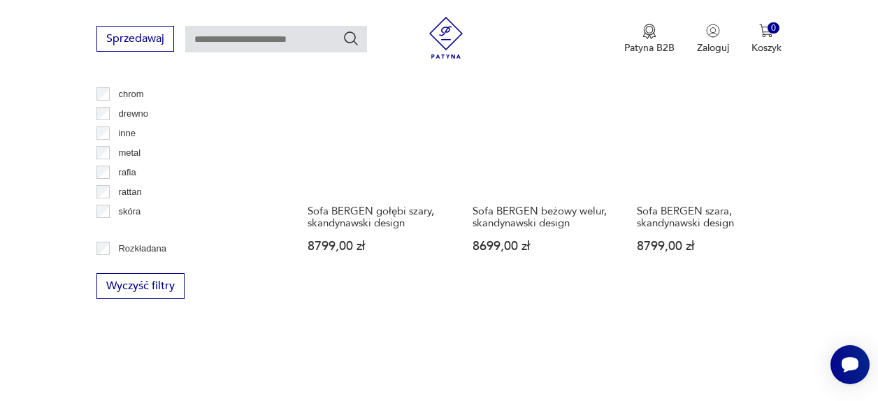
scroll to position [2010, 0]
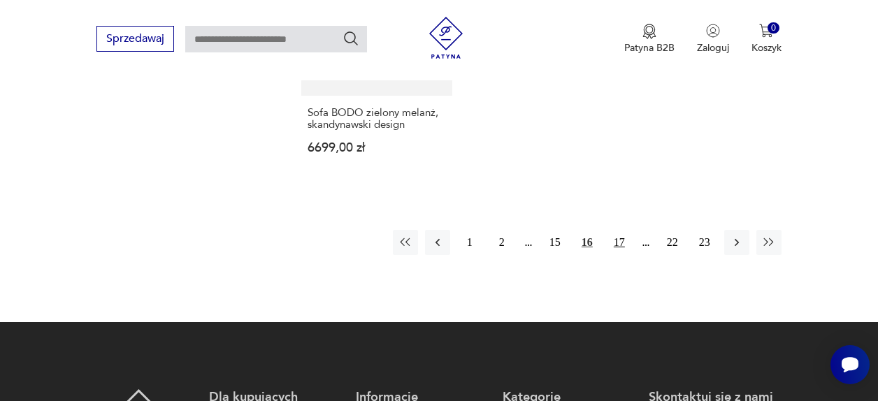
click at [616, 230] on button "17" at bounding box center [619, 242] width 25 height 25
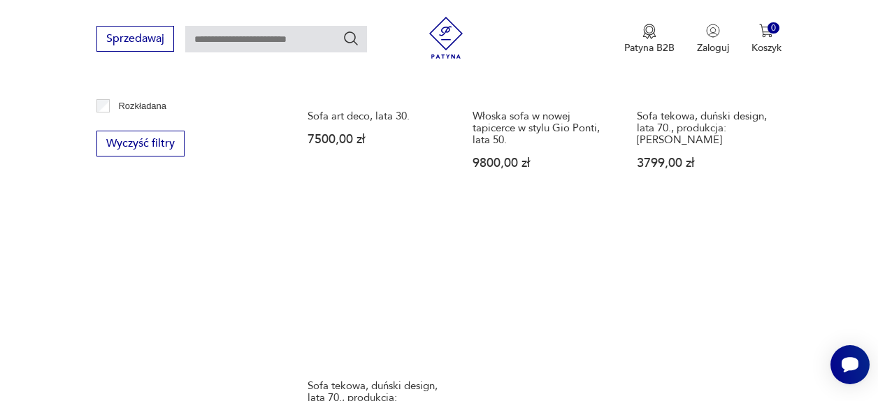
scroll to position [2082, 0]
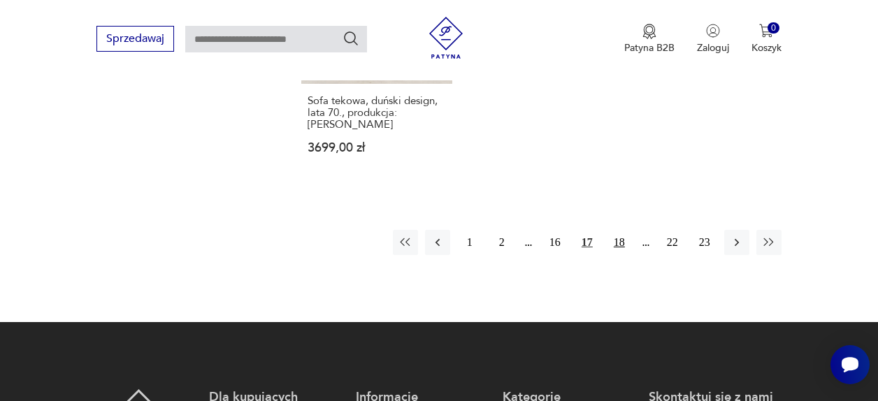
click at [619, 230] on button "18" at bounding box center [619, 242] width 25 height 25
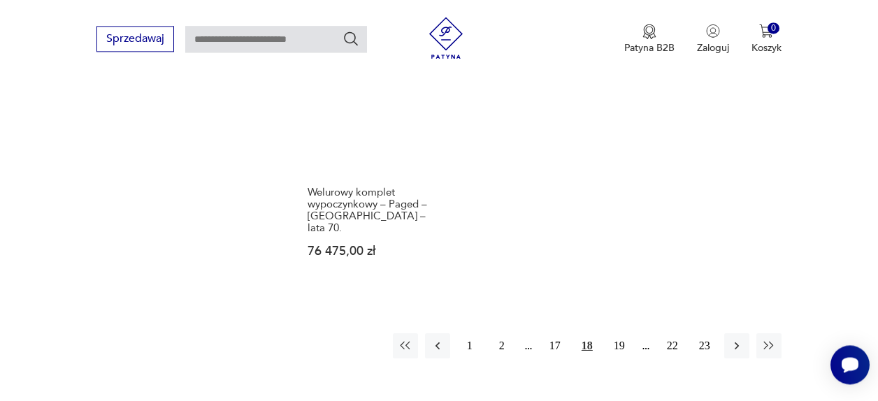
scroll to position [2082, 0]
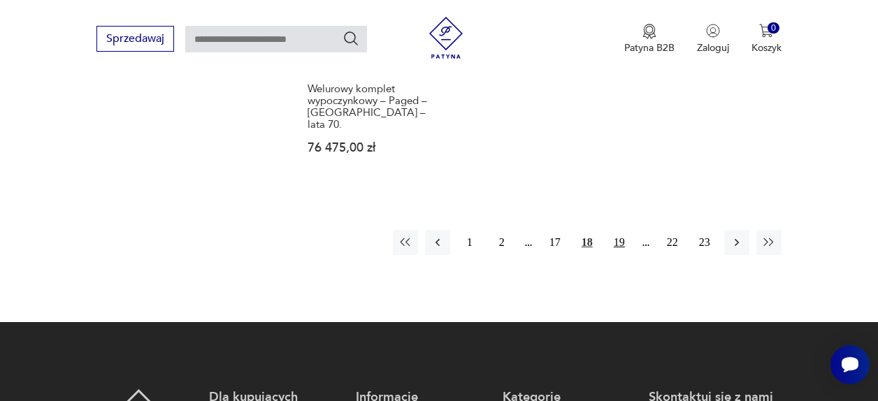
click at [615, 230] on button "19" at bounding box center [619, 242] width 25 height 25
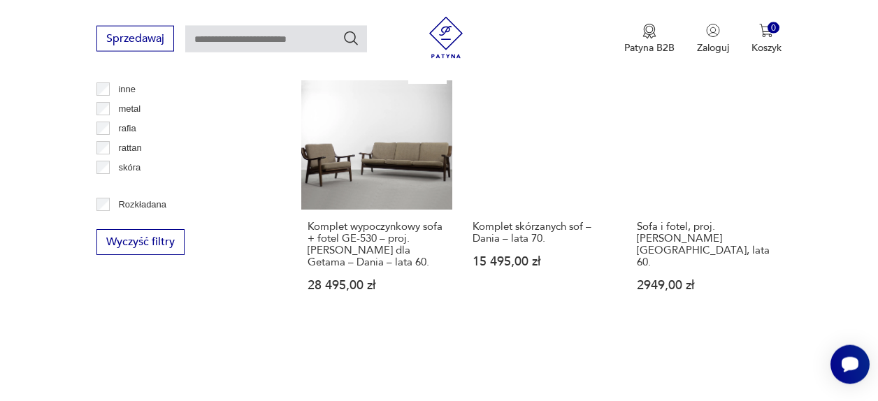
scroll to position [2110, 0]
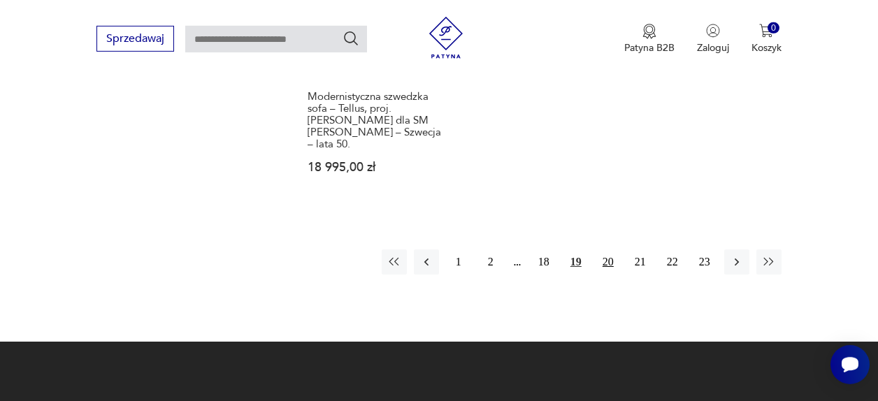
click at [604, 249] on button "20" at bounding box center [607, 261] width 25 height 25
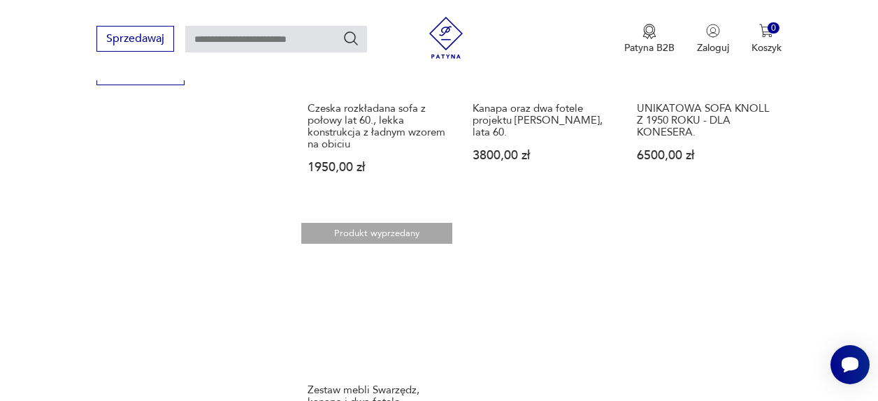
scroll to position [2082, 0]
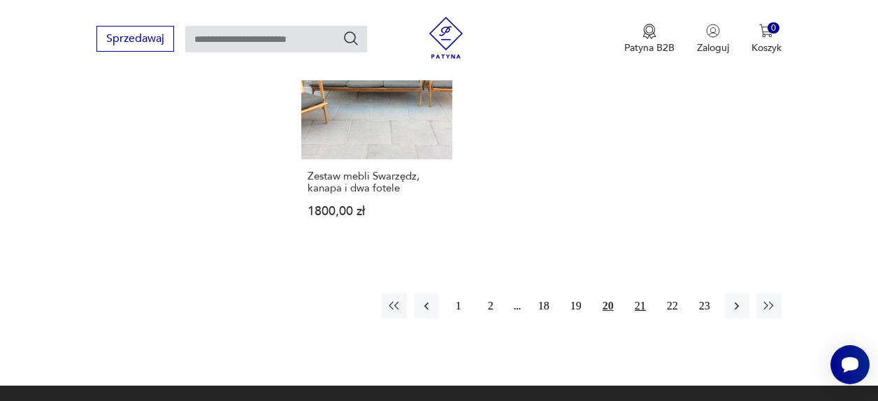
click at [639, 293] on button "21" at bounding box center [639, 305] width 25 height 25
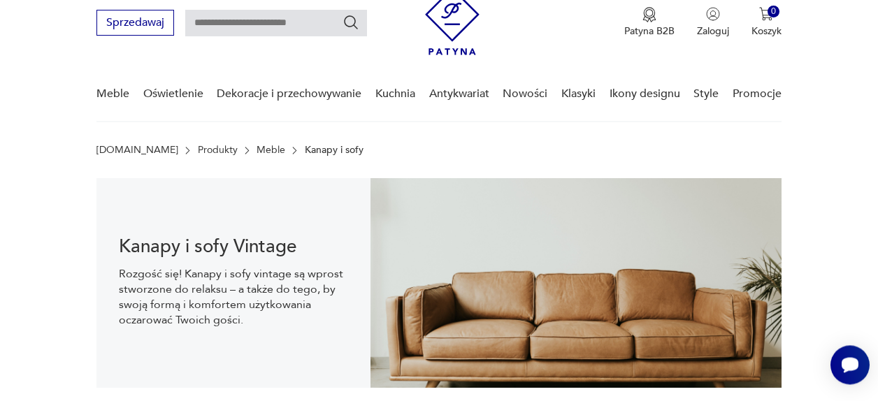
scroll to position [285, 0]
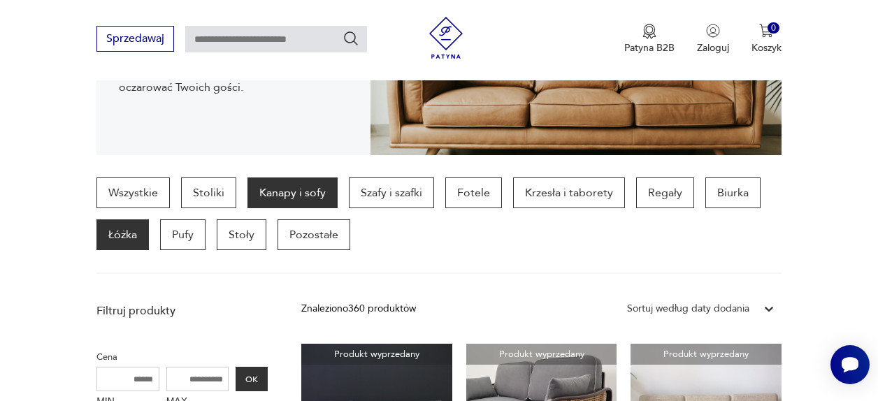
click at [100, 238] on p "Łóżka" at bounding box center [122, 234] width 52 height 31
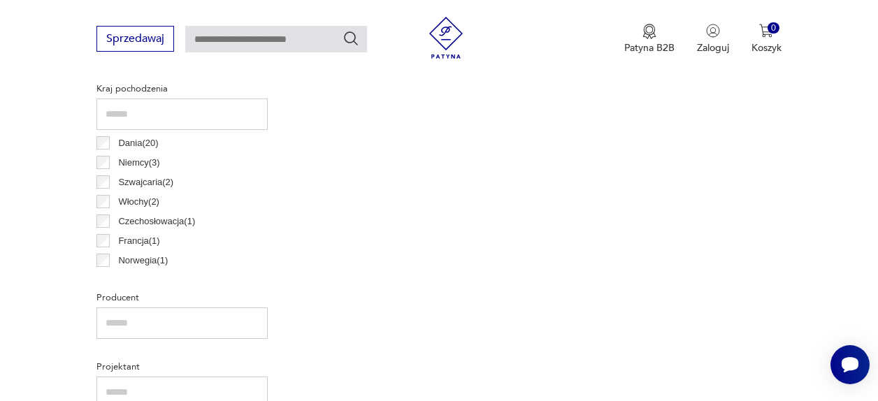
scroll to position [371, 0]
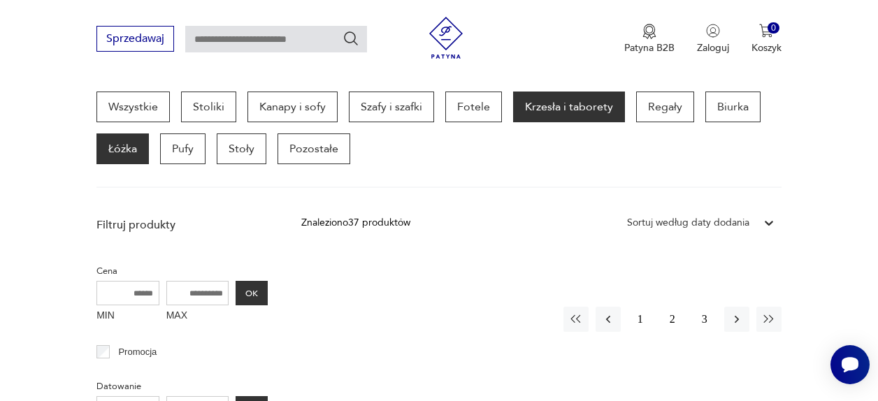
click at [564, 106] on p "Krzesła i taborety" at bounding box center [569, 107] width 112 height 31
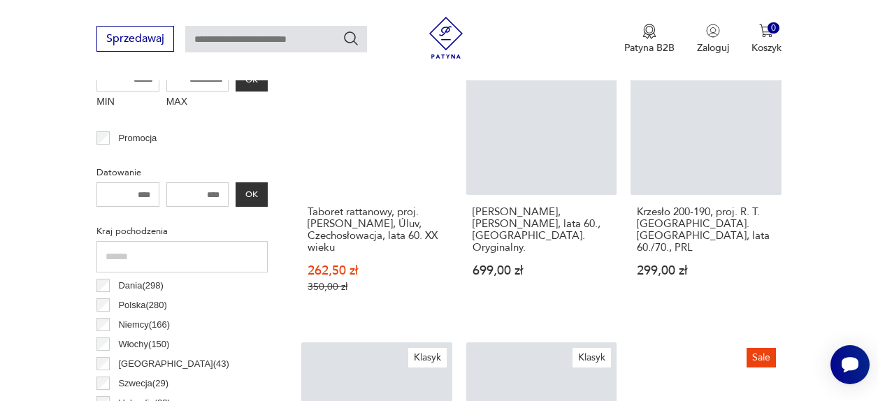
scroll to position [371, 0]
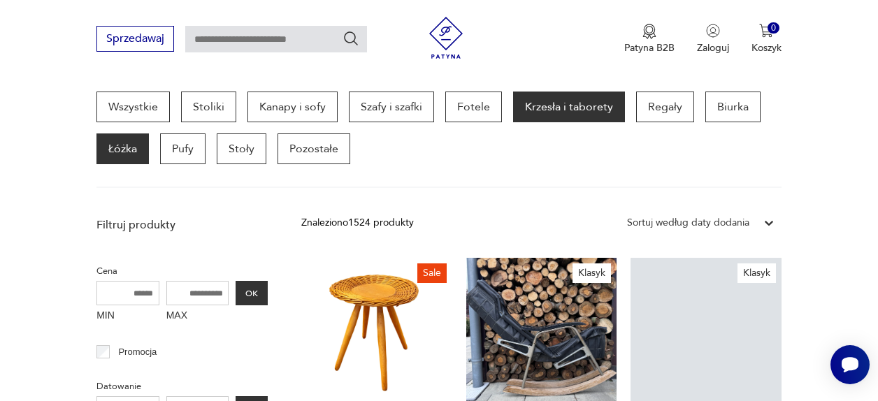
click at [110, 151] on p "Łóżka" at bounding box center [122, 148] width 52 height 31
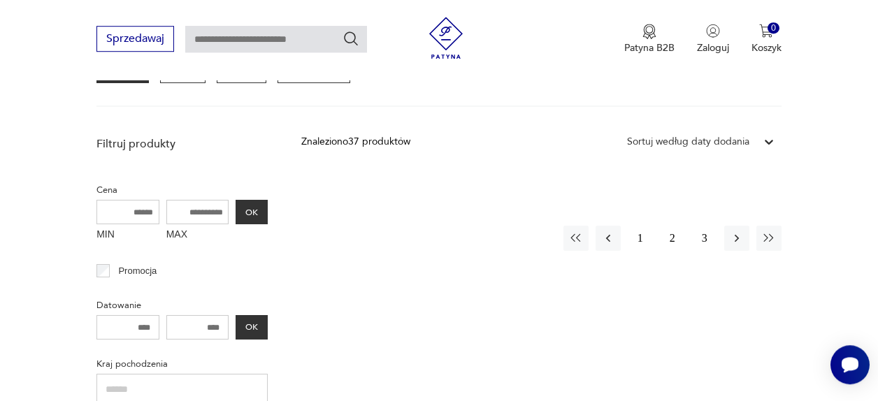
scroll to position [585, 0]
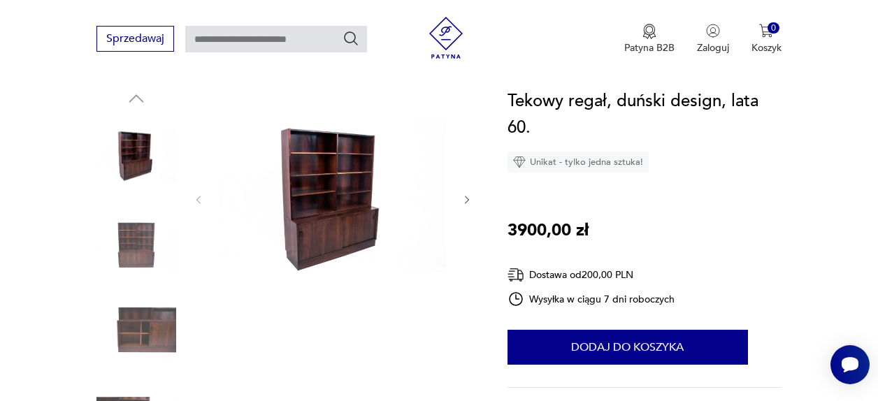
click at [319, 191] on img at bounding box center [333, 199] width 228 height 222
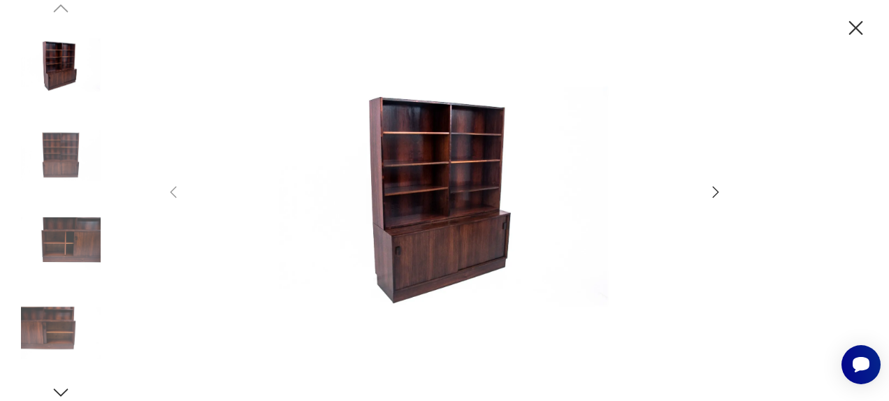
click at [705, 184] on div at bounding box center [444, 200] width 559 height 324
click at [712, 187] on icon "button" at bounding box center [715, 192] width 17 height 17
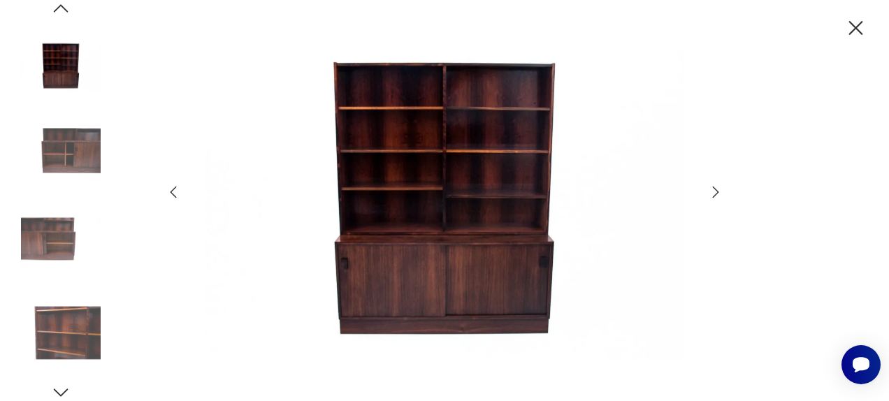
click at [712, 187] on icon "button" at bounding box center [715, 192] width 17 height 17
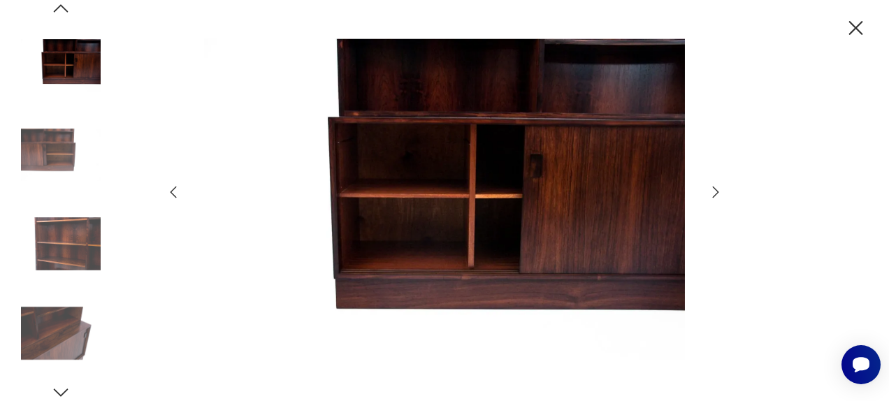
click at [849, 29] on icon "button" at bounding box center [855, 28] width 24 height 24
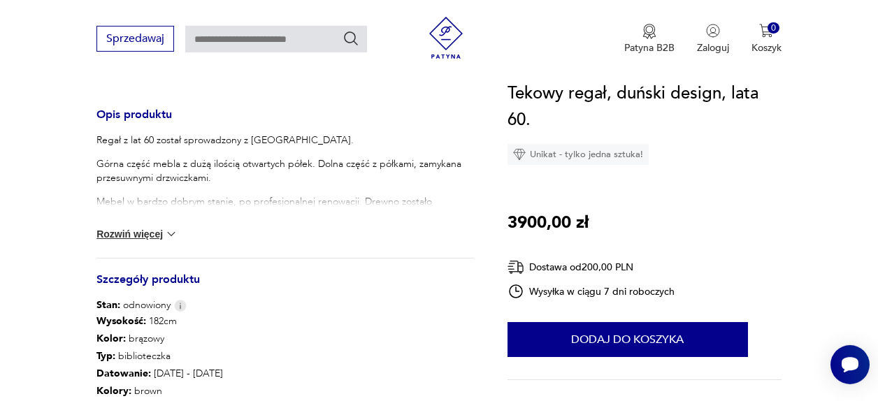
scroll to position [570, 0]
